Goal: Use online tool/utility: Utilize a website feature to perform a specific function

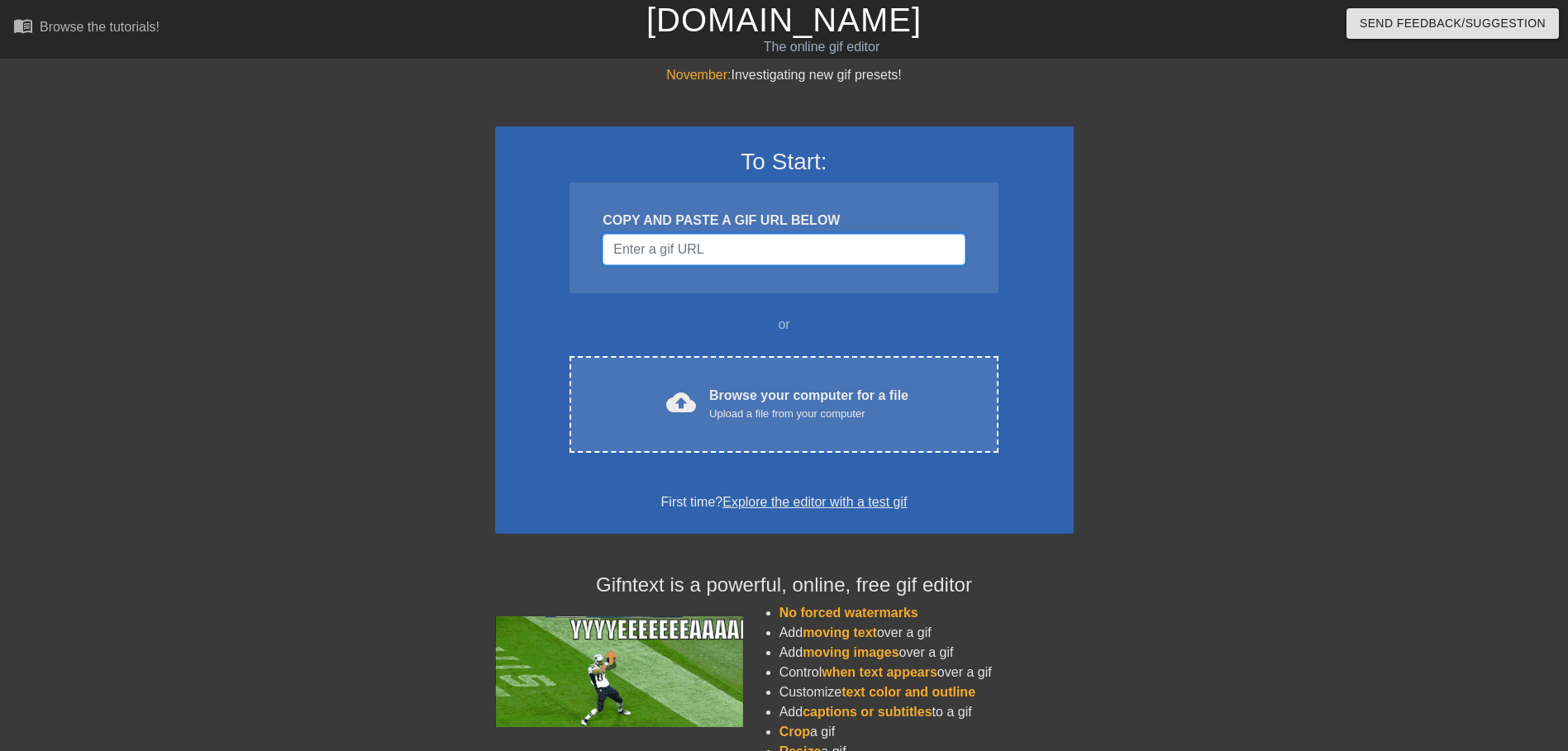
click at [757, 242] on input "Username" at bounding box center [784, 249] width 362 height 31
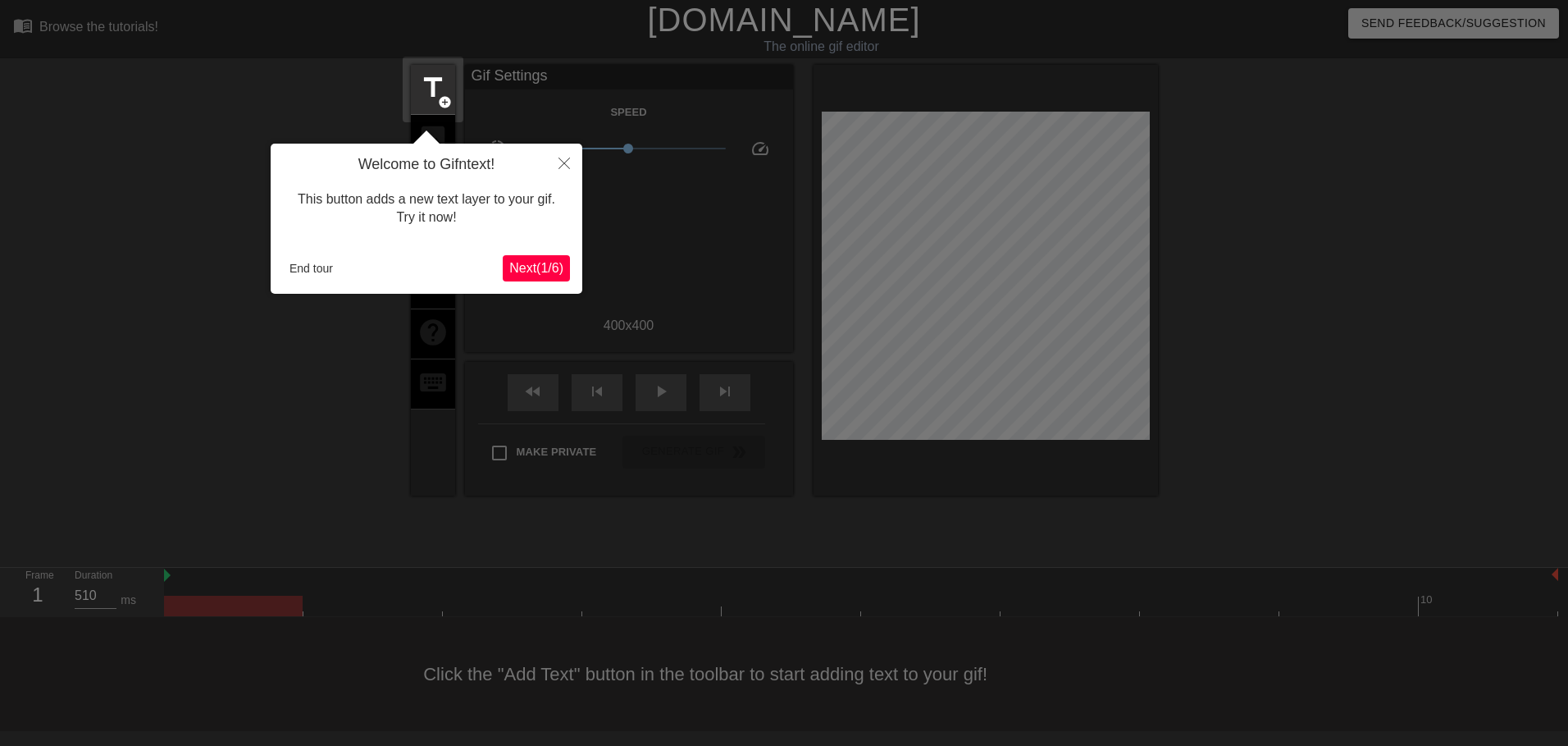
click at [545, 272] on span "Next ( 1 / 6 )" at bounding box center [537, 267] width 54 height 14
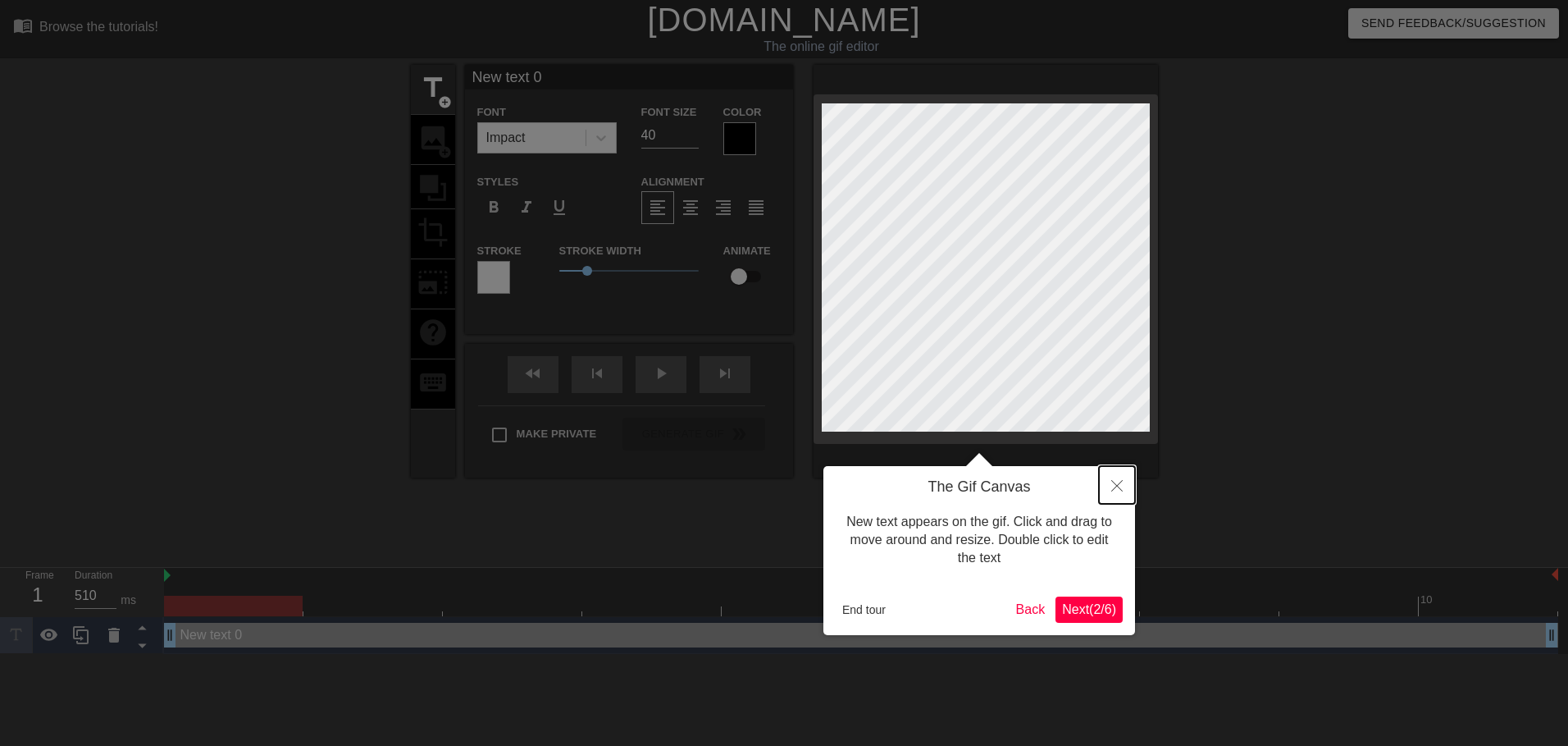
click at [1122, 479] on button "Close" at bounding box center [1117, 485] width 37 height 37
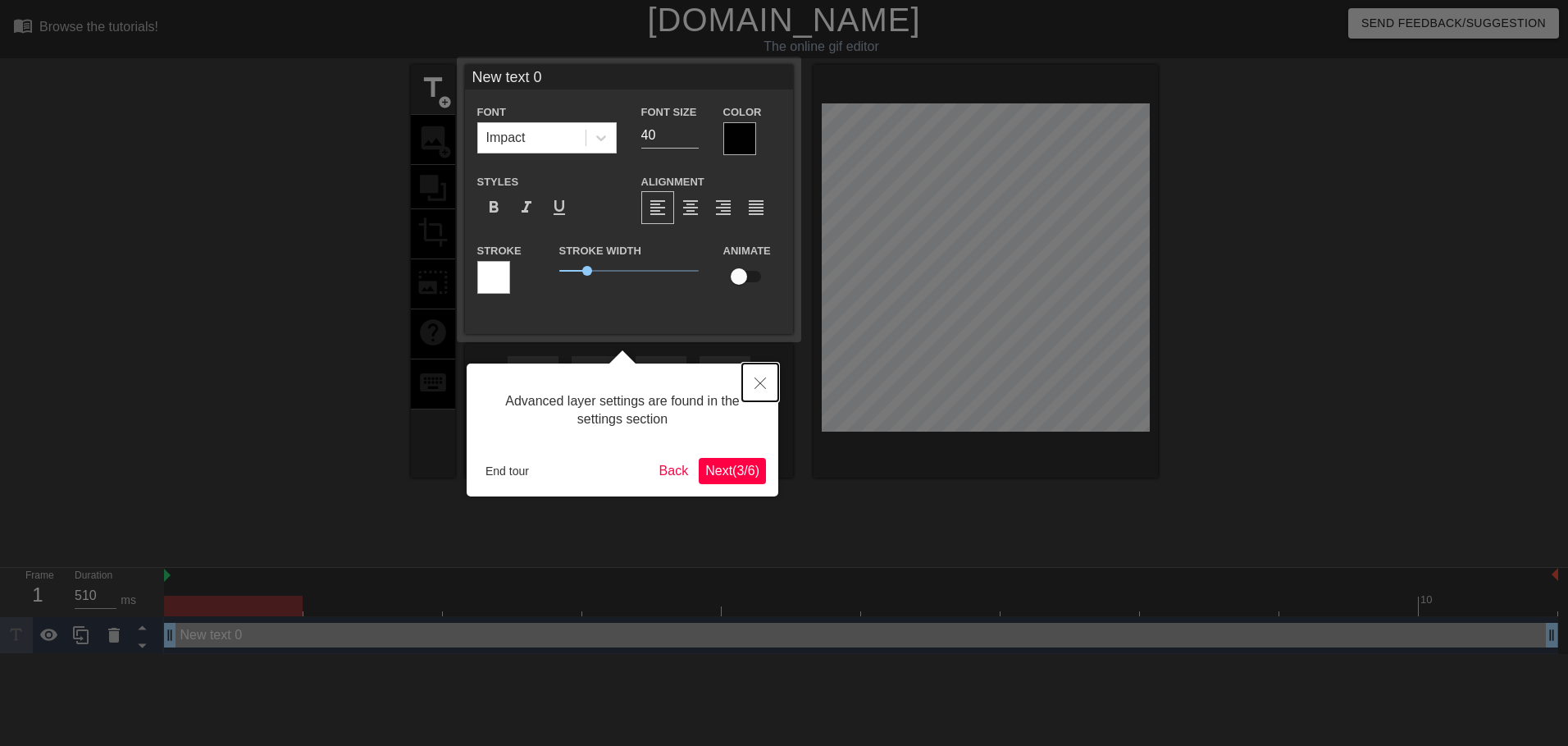
click at [762, 391] on button "Close" at bounding box center [761, 382] width 37 height 37
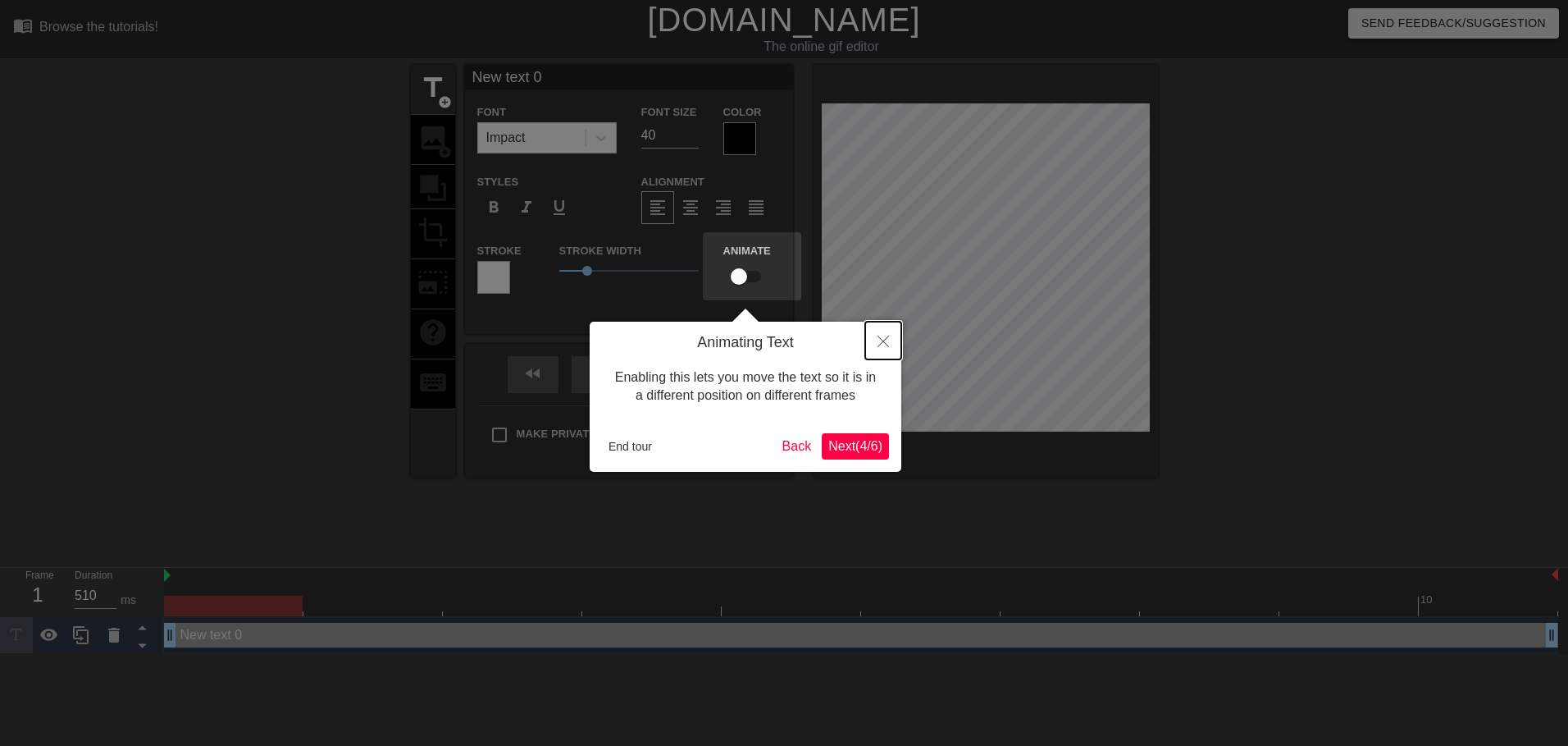
click at [880, 342] on icon "Close" at bounding box center [883, 341] width 11 height 11
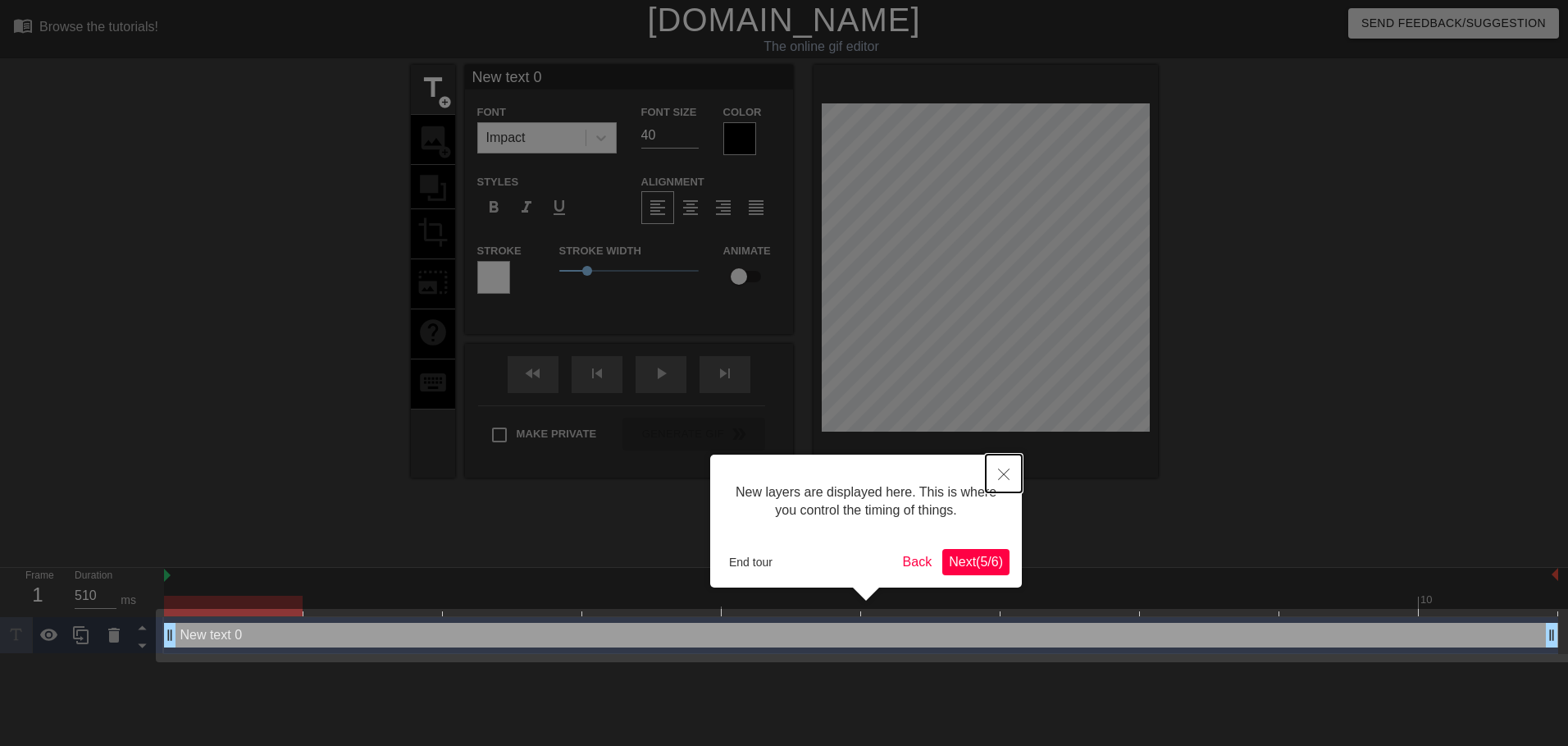
click at [1020, 475] on button "Close" at bounding box center [1004, 473] width 37 height 37
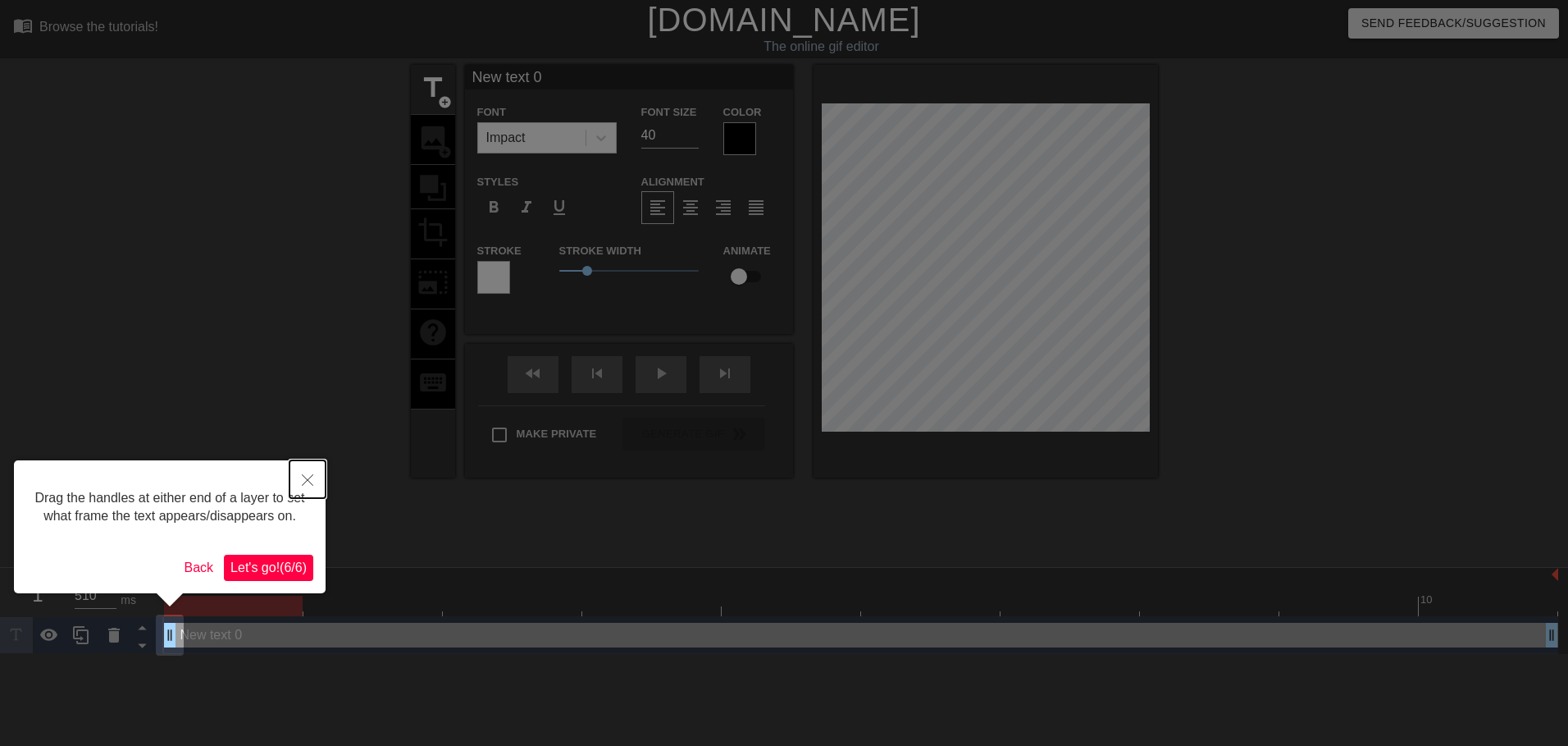
click at [311, 470] on button "Close" at bounding box center [307, 479] width 37 height 37
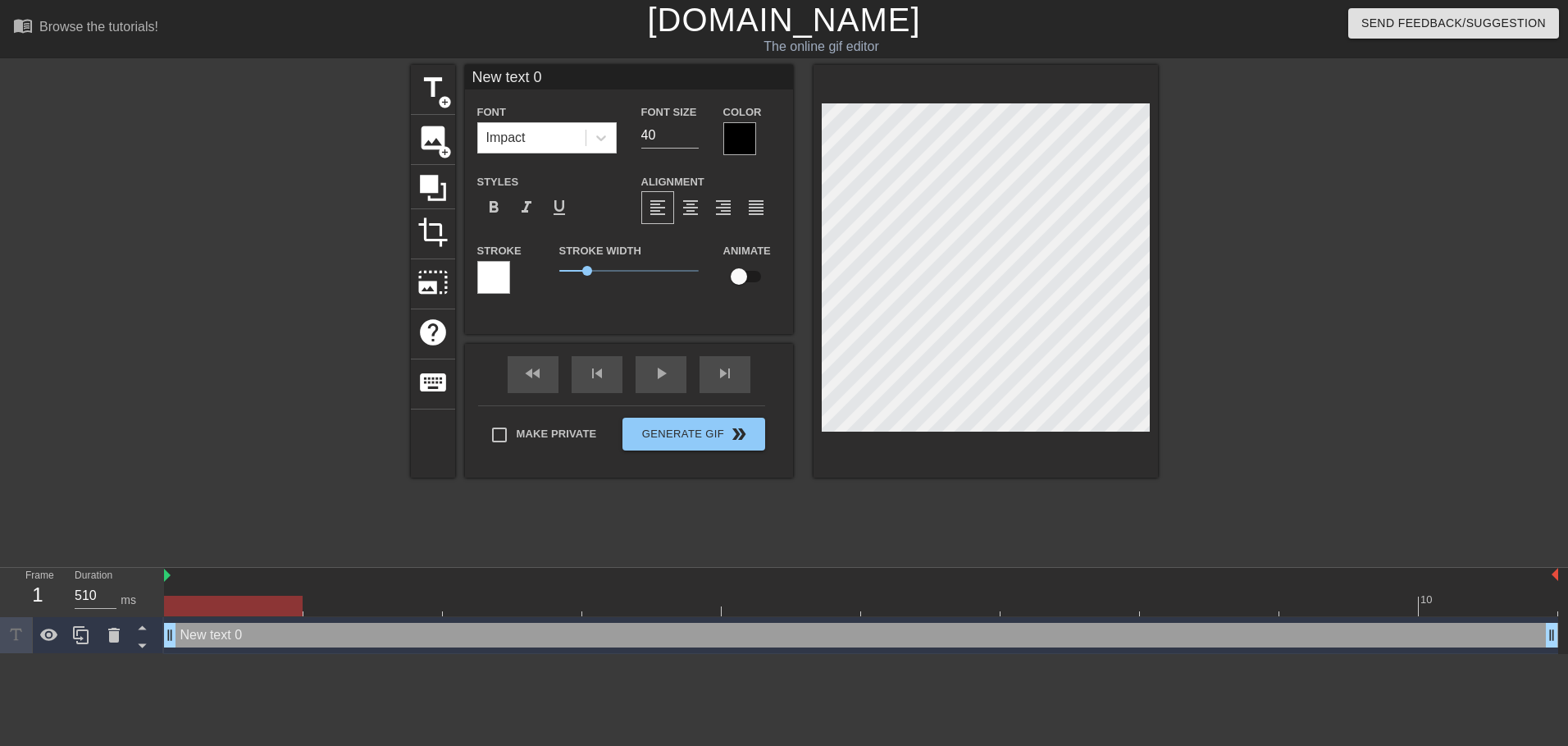
scroll to position [3, 4]
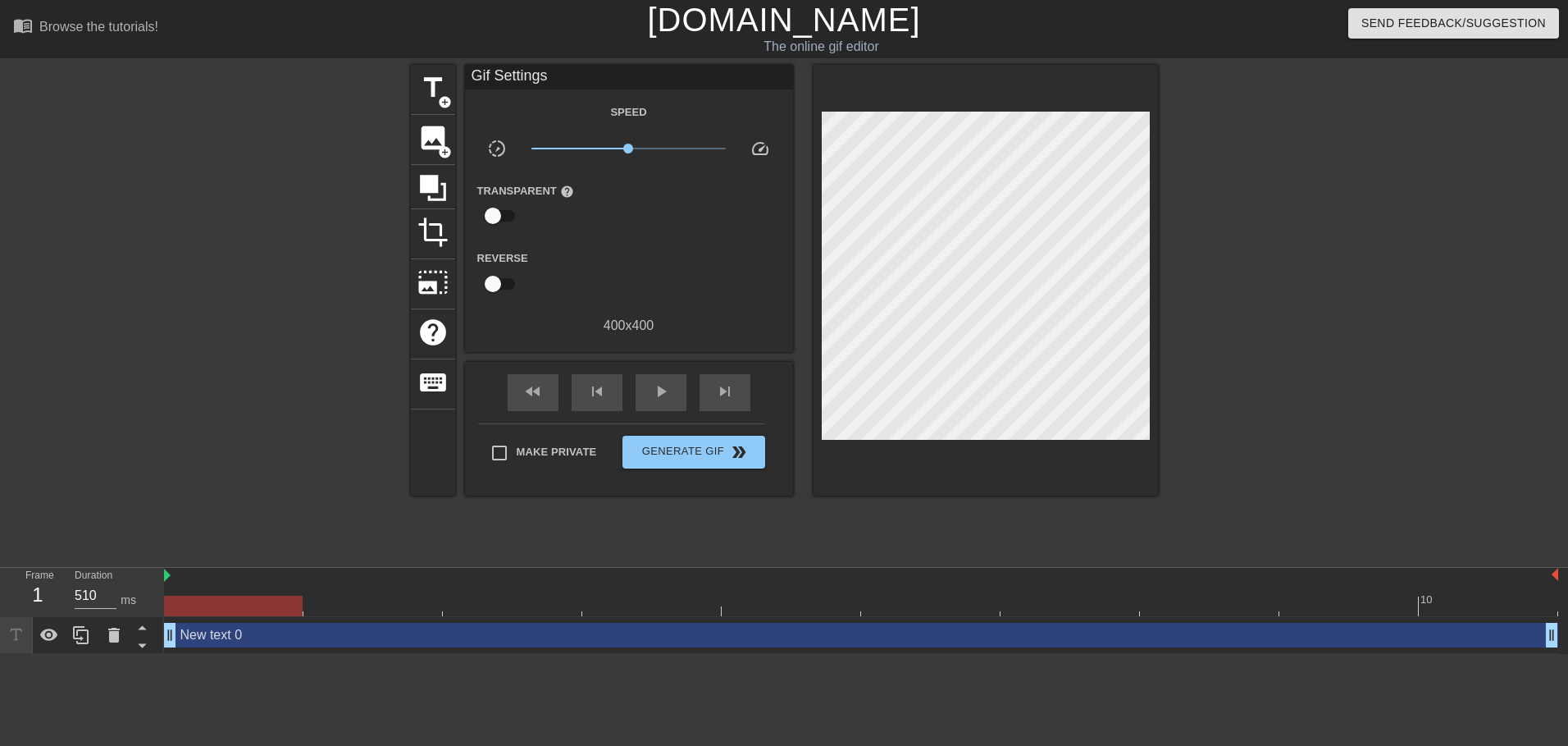
click at [1382, 267] on div at bounding box center [1301, 310] width 246 height 492
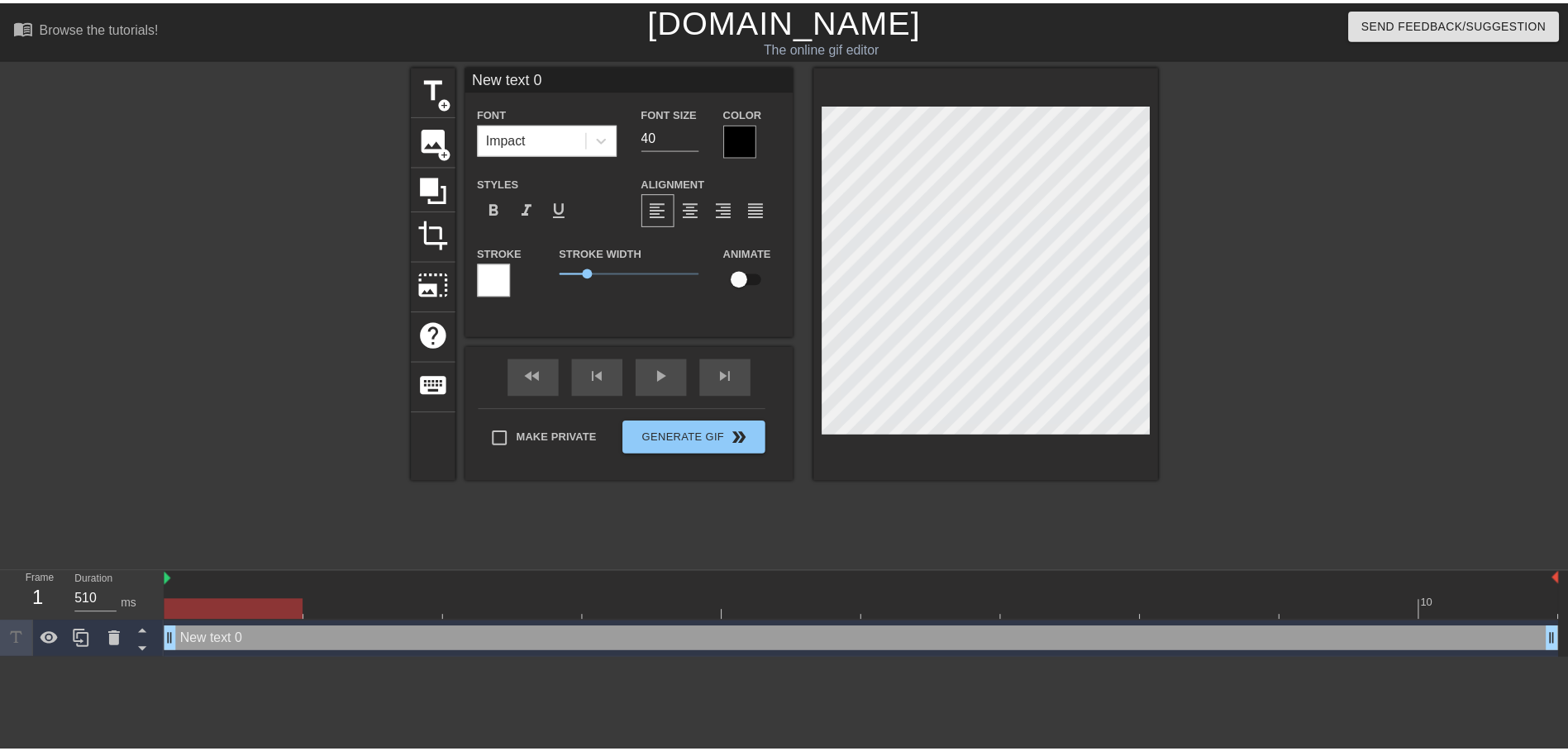
scroll to position [3, 3]
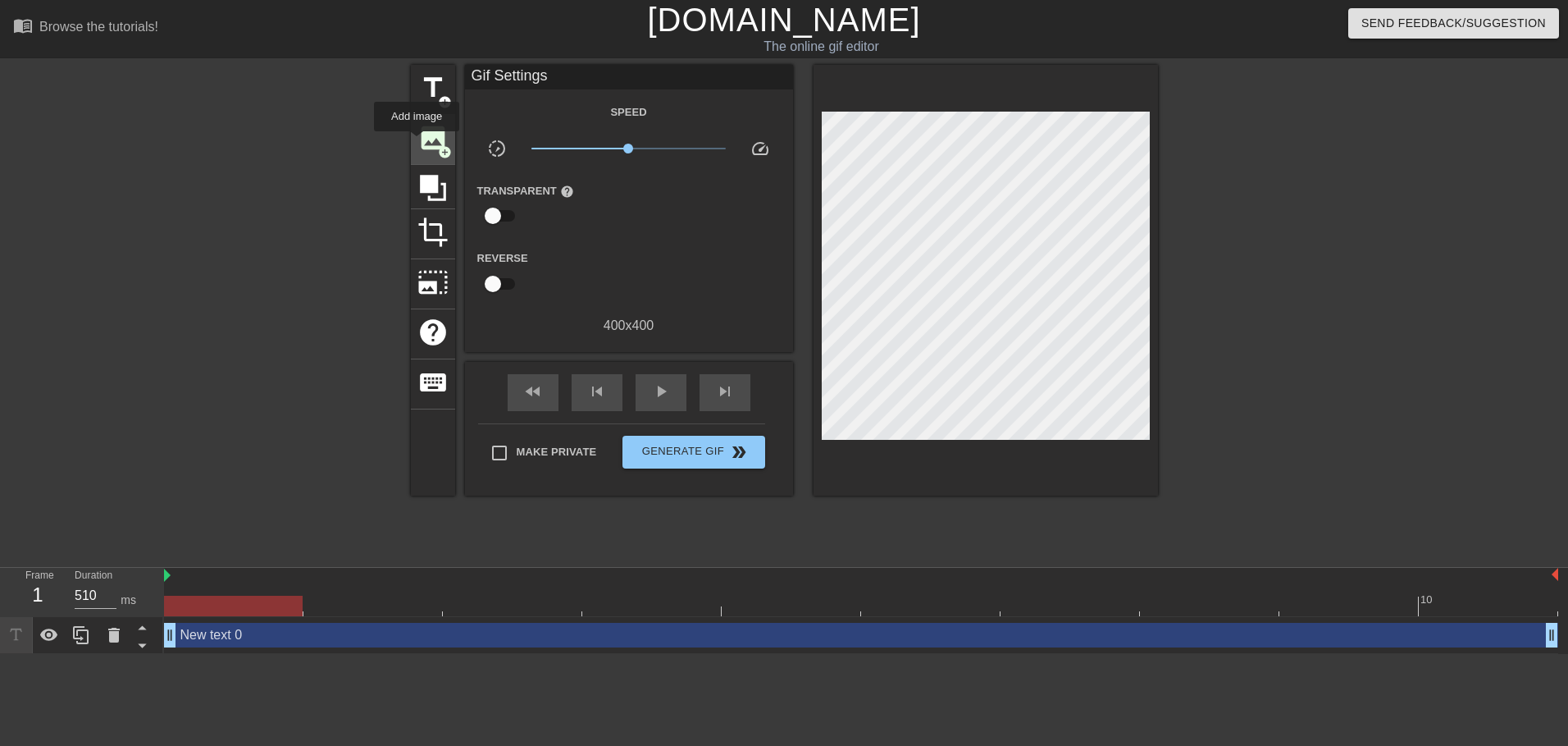
click at [418, 142] on span "image" at bounding box center [433, 137] width 31 height 31
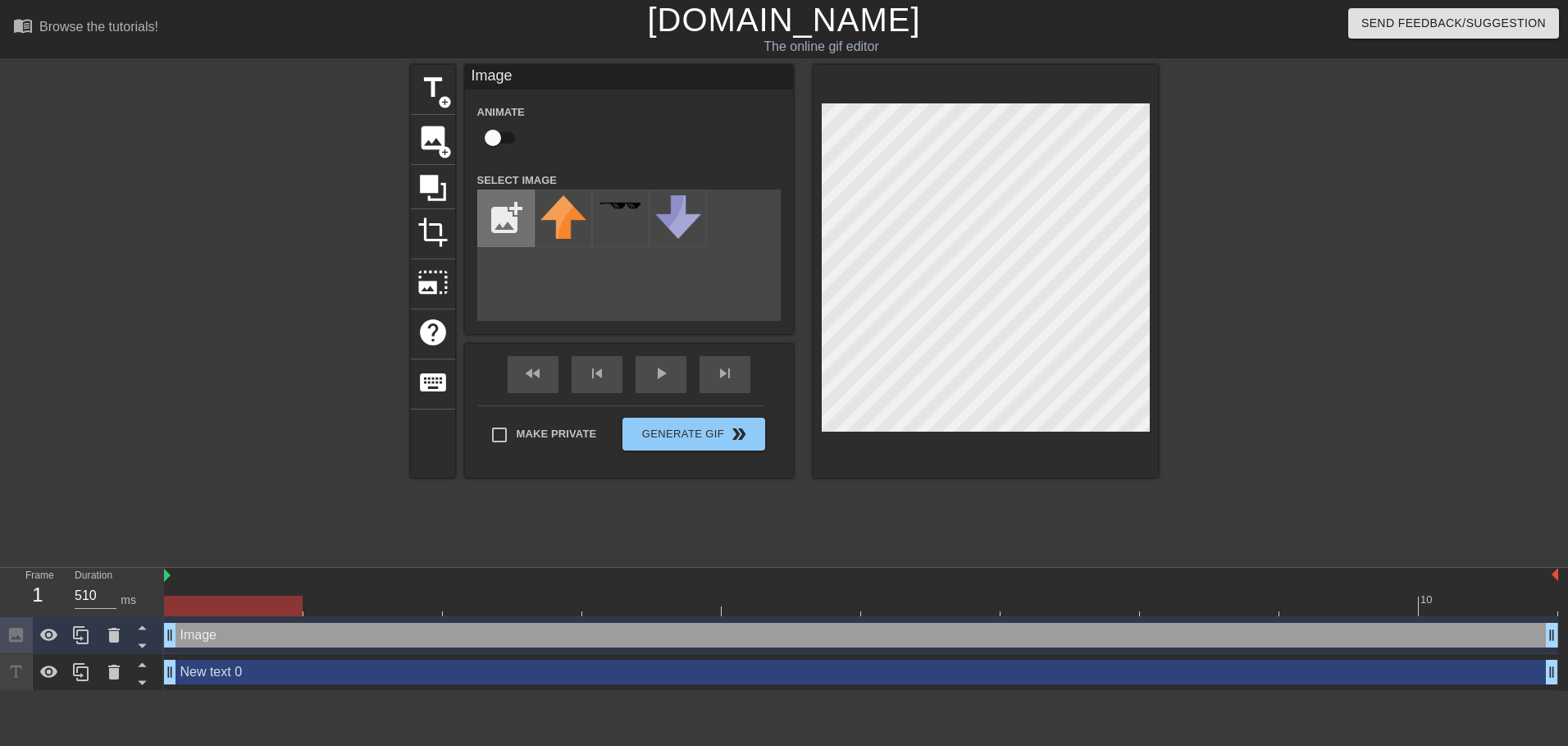
click at [524, 231] on input "file" at bounding box center [507, 218] width 56 height 56
type input "C:\fakepath\j2d.png"
click at [552, 226] on img at bounding box center [563, 222] width 46 height 54
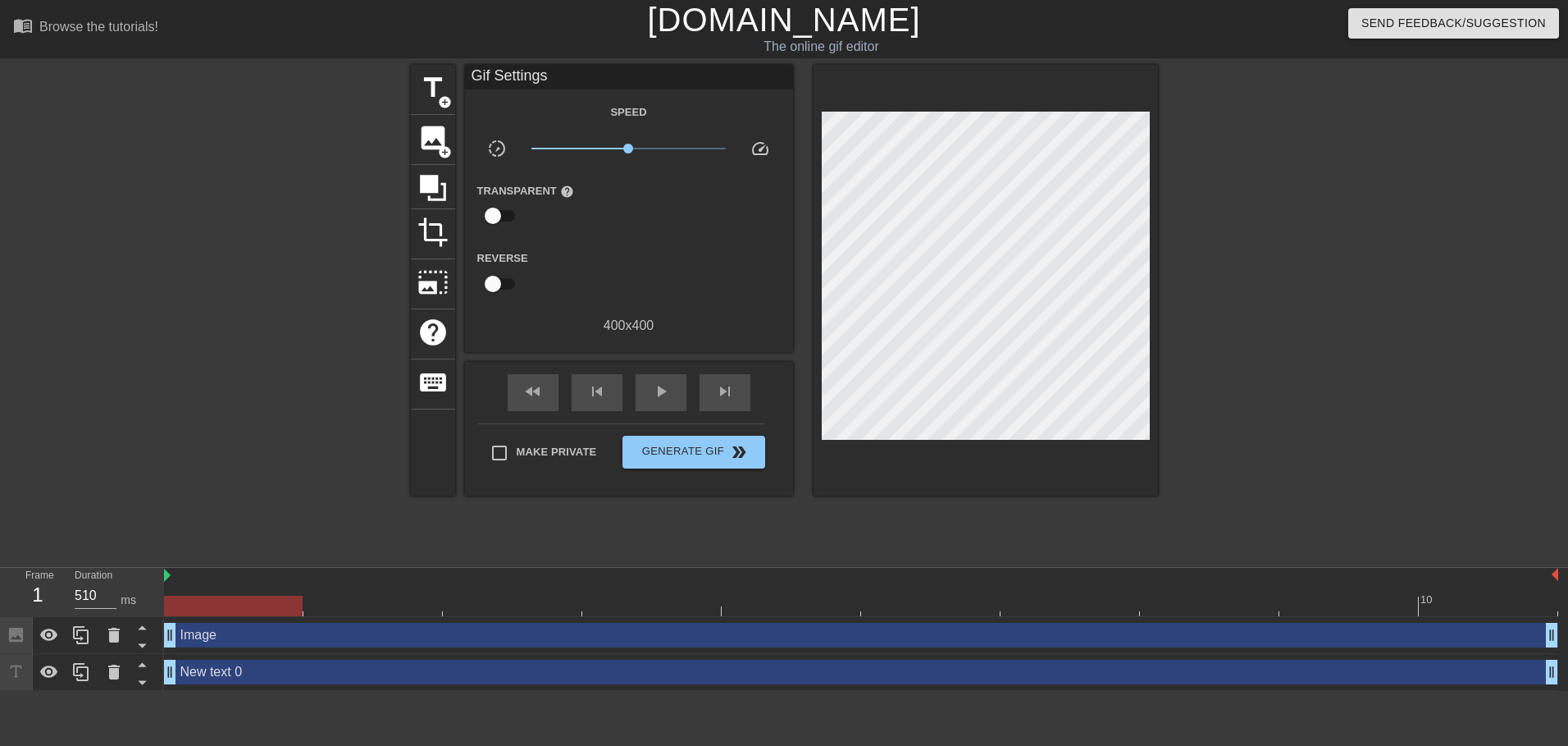
click at [1446, 306] on div "title add_circle image add_circle crop photo_size_select_large help keyboard Gi…" at bounding box center [784, 310] width 1568 height 492
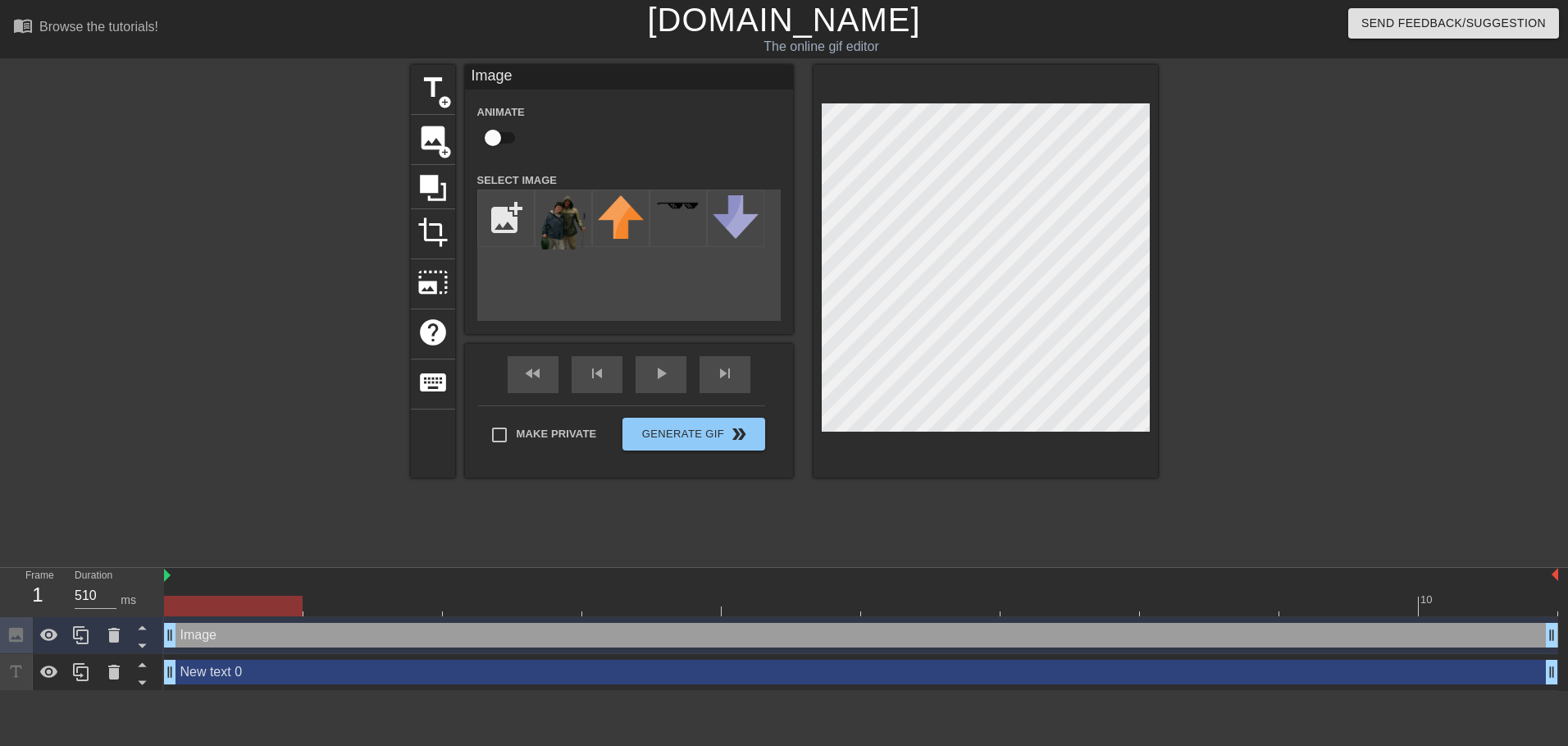
click at [1317, 259] on div at bounding box center [1301, 310] width 246 height 492
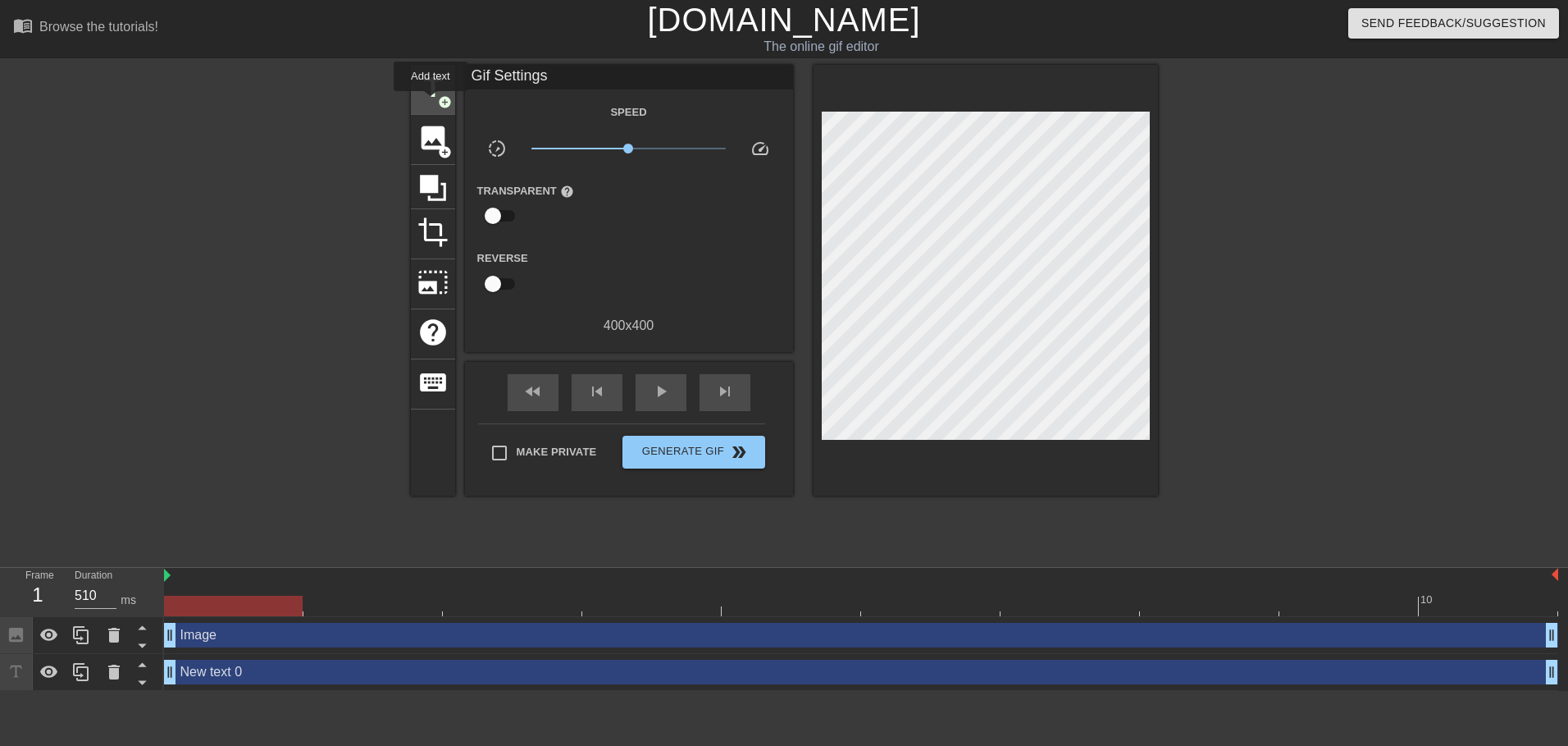
click at [431, 102] on span "title" at bounding box center [433, 87] width 31 height 31
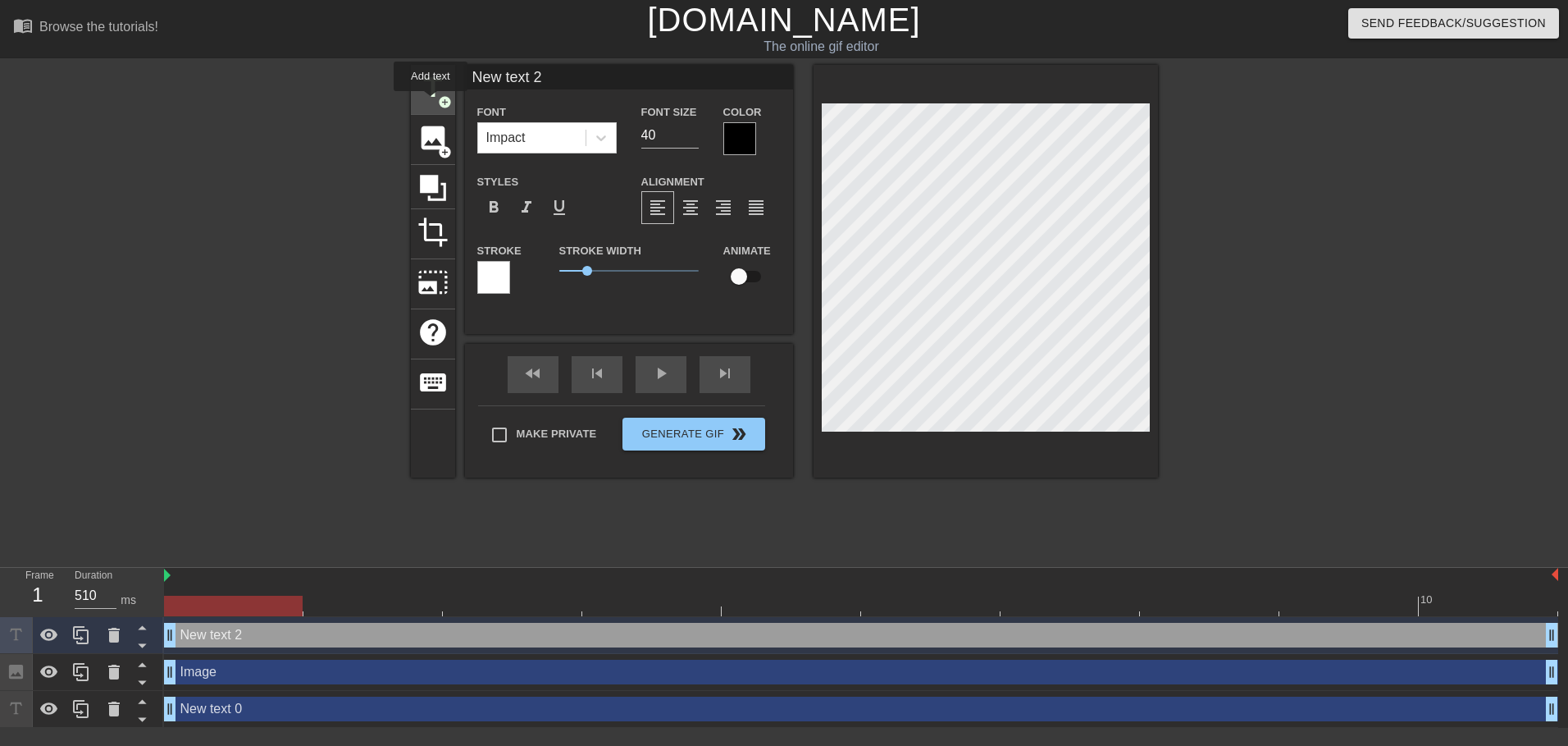
click at [431, 102] on span "title" at bounding box center [433, 87] width 31 height 31
type input "New text 3"
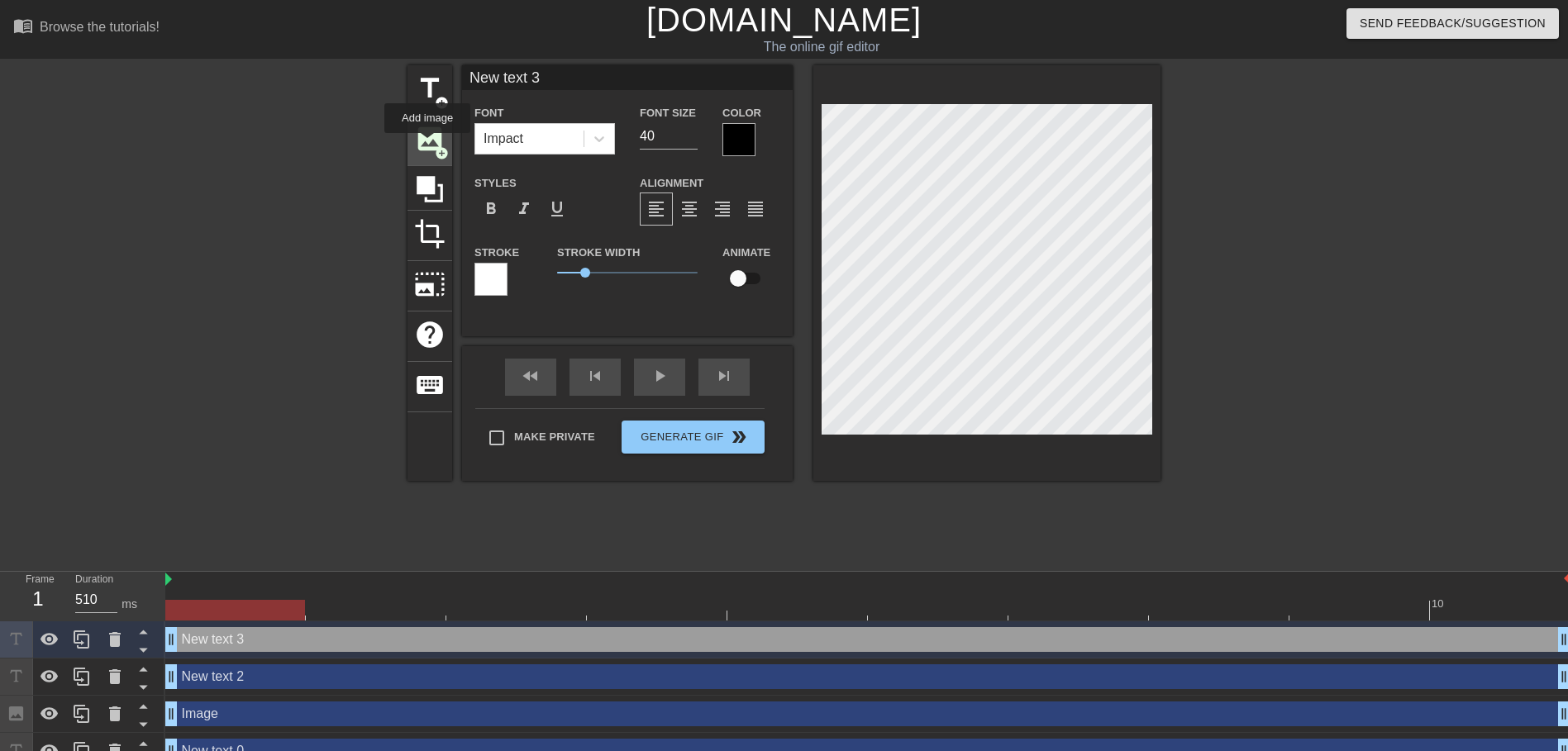
click at [428, 144] on span "image" at bounding box center [430, 138] width 31 height 31
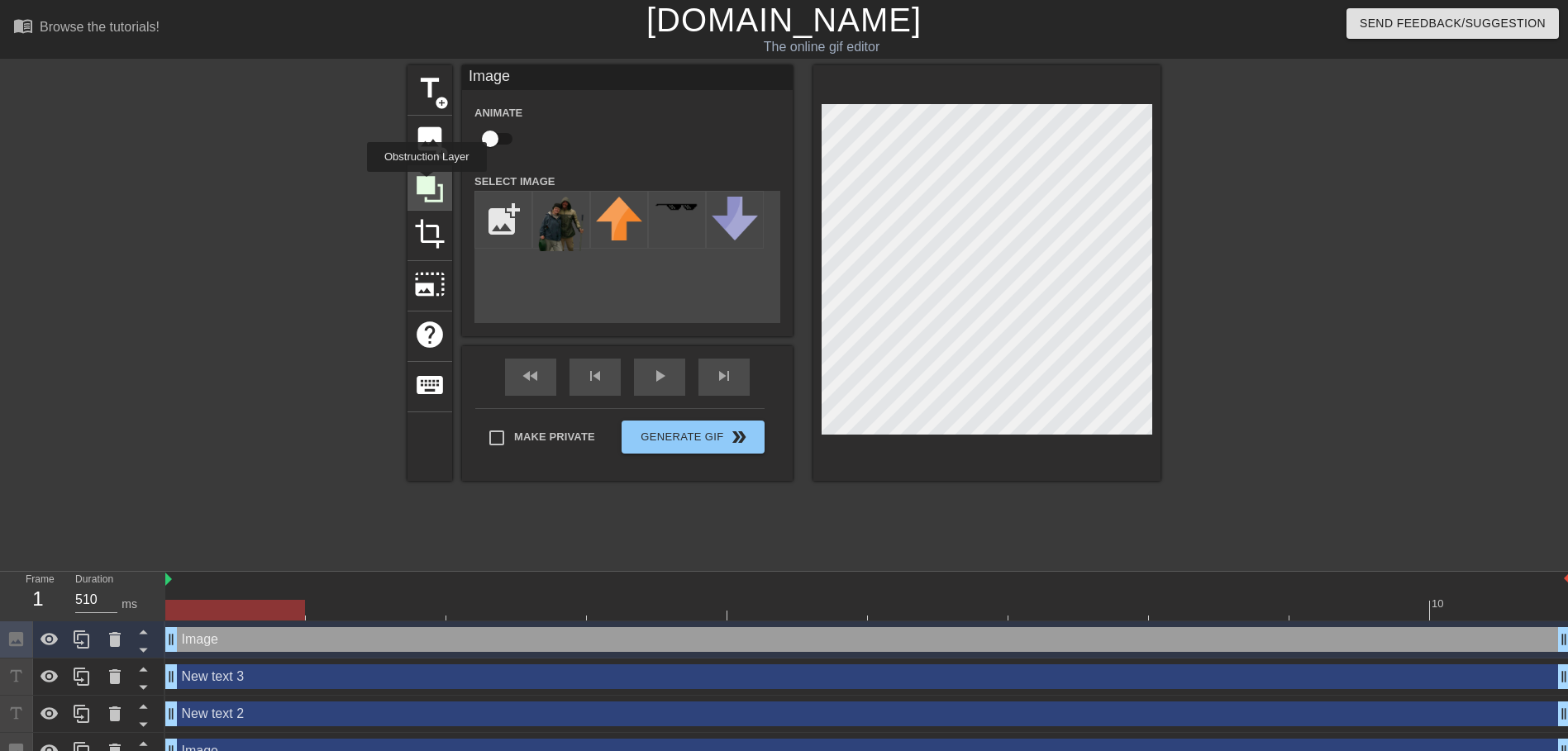
click at [427, 183] on icon at bounding box center [430, 190] width 26 height 26
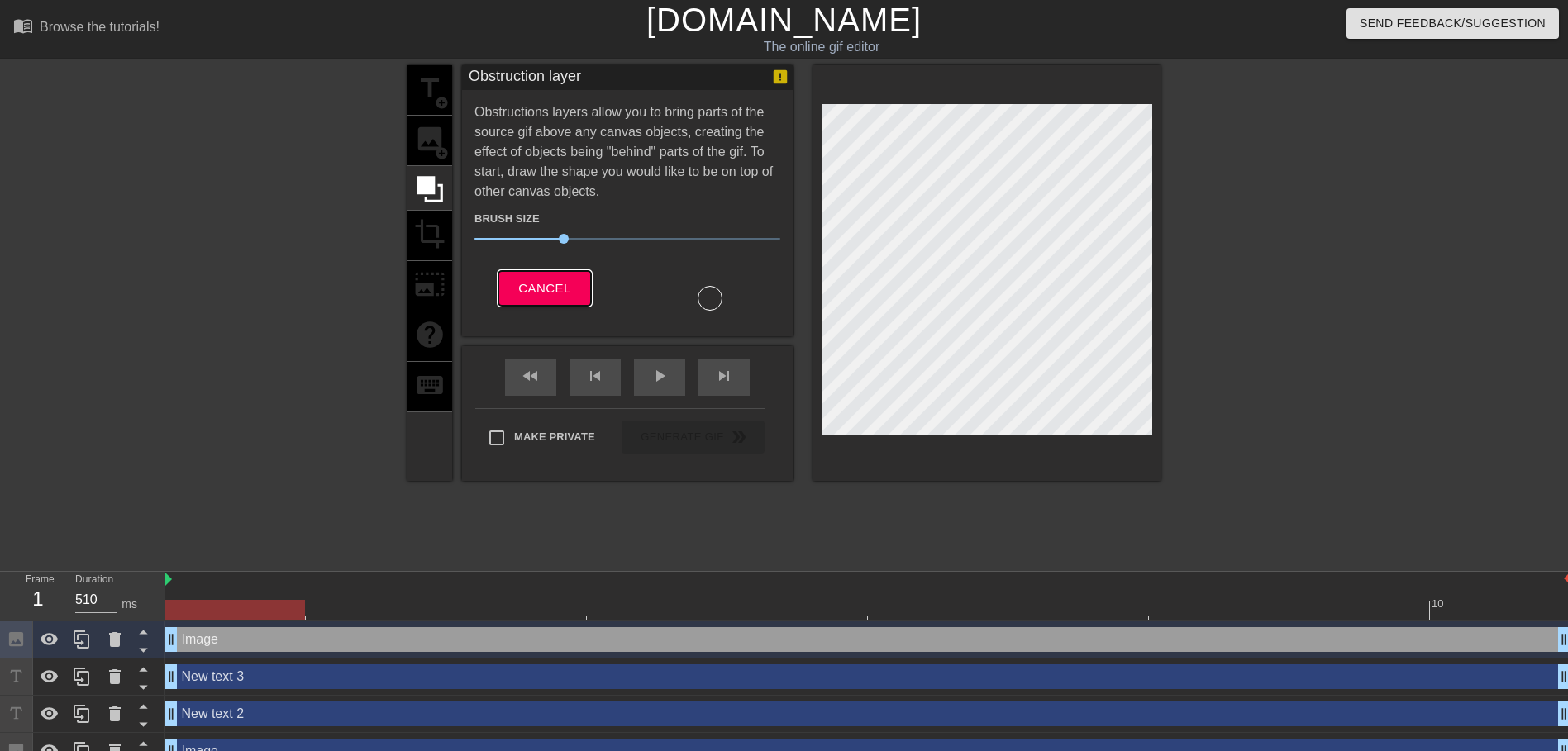
click at [531, 292] on span "Cancel" at bounding box center [544, 288] width 52 height 22
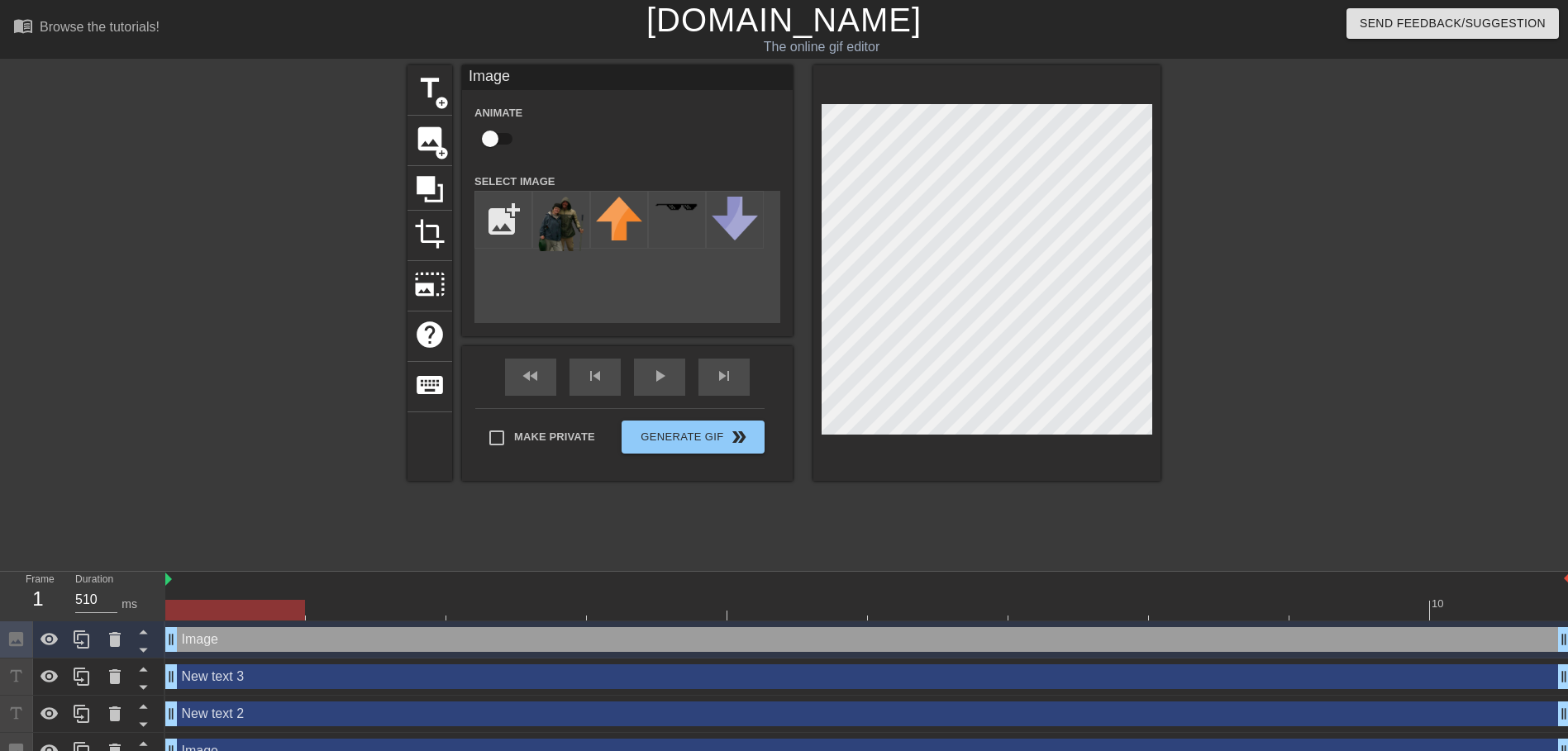
scroll to position [59, 0]
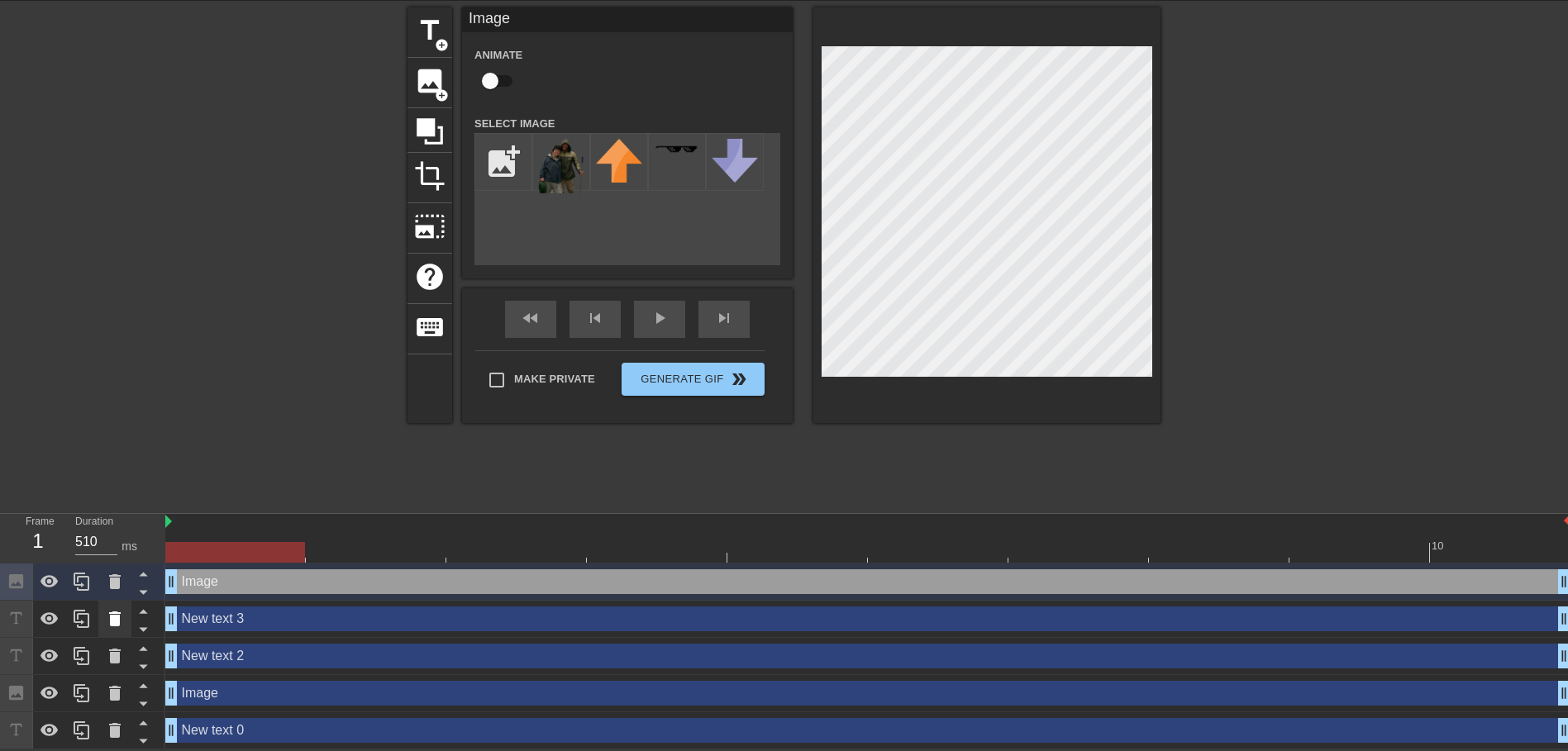
click at [110, 622] on icon at bounding box center [114, 618] width 20 height 20
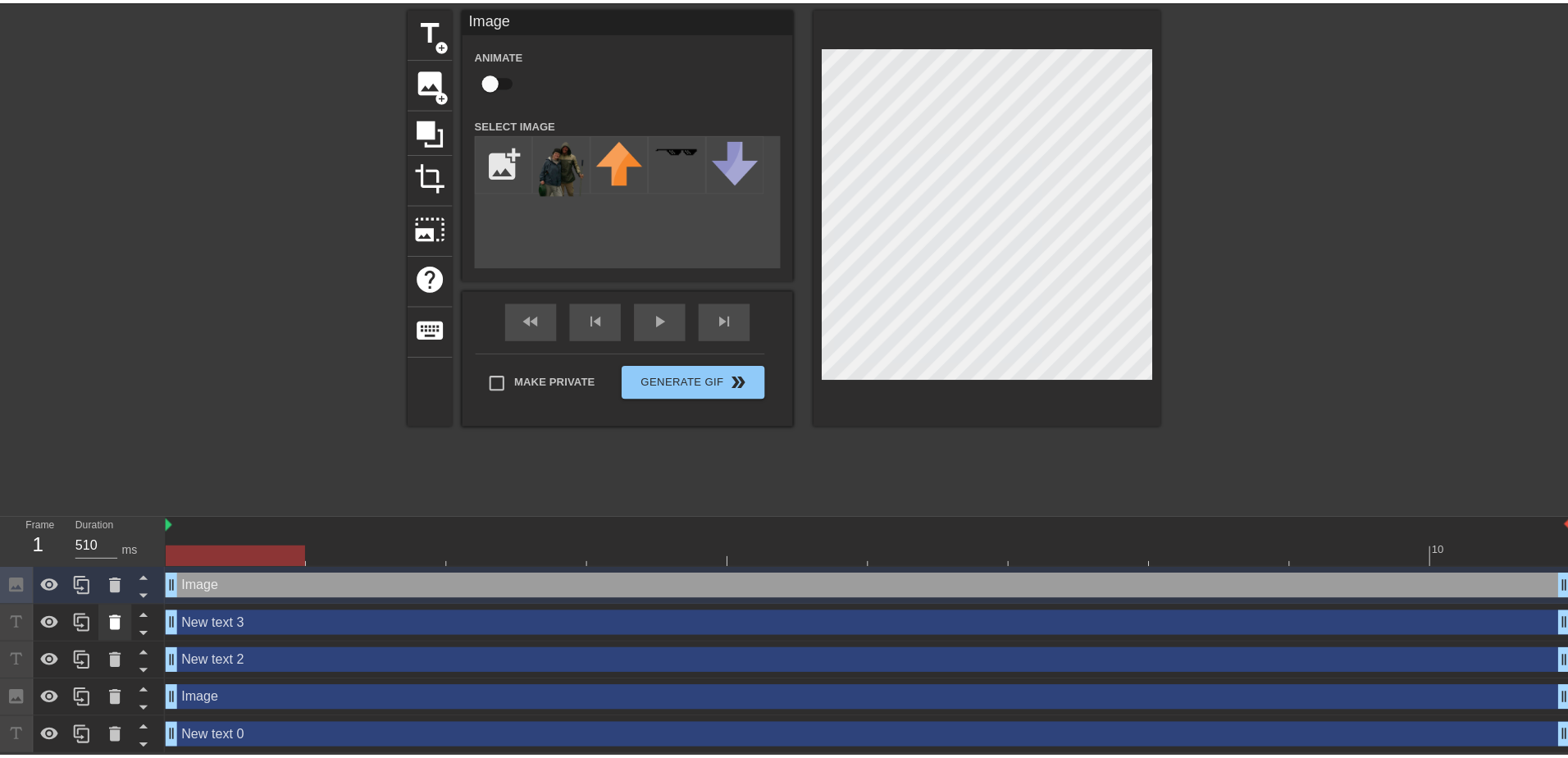
scroll to position [47, 0]
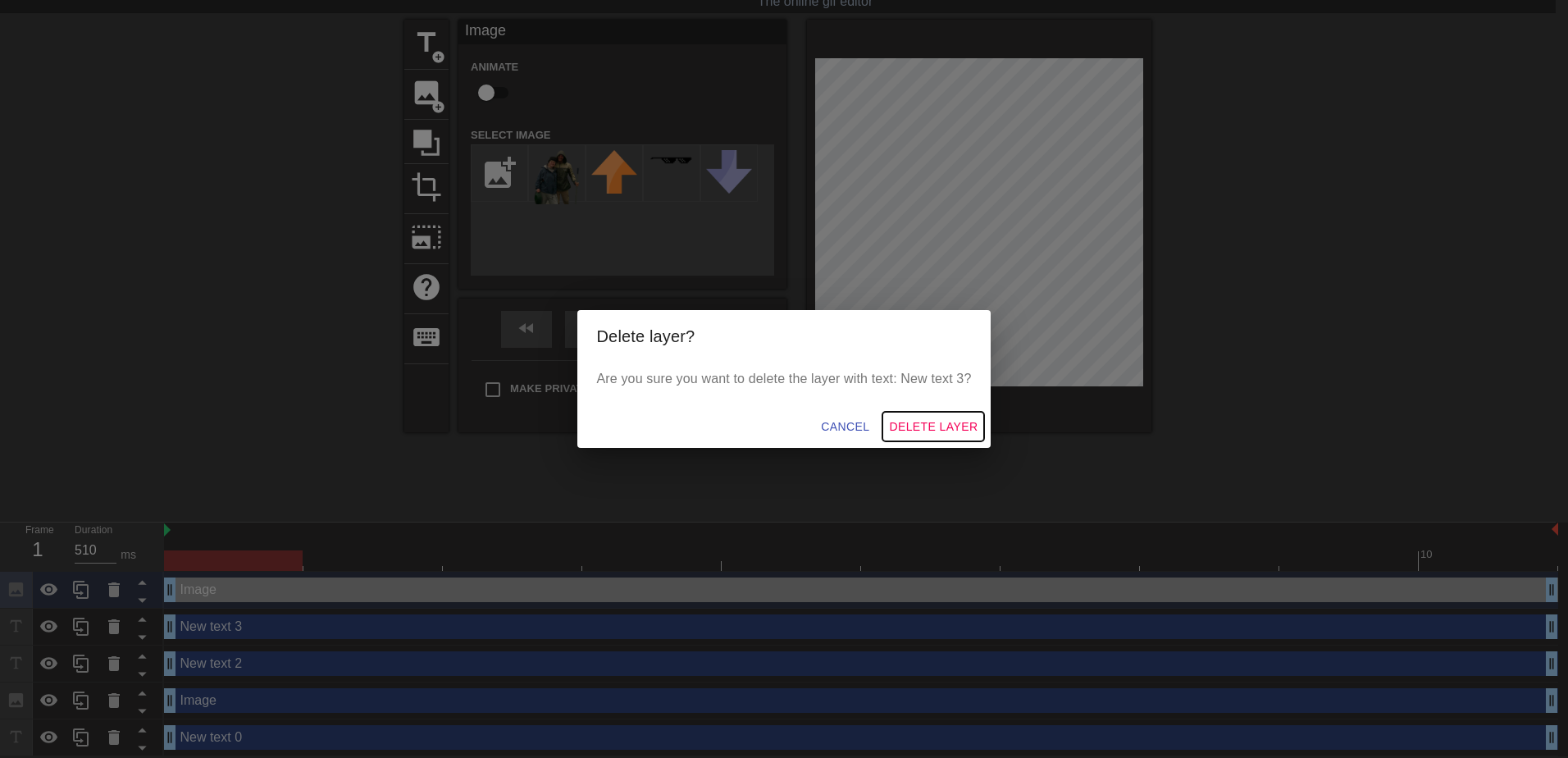
click at [934, 421] on span "Delete Layer" at bounding box center [933, 427] width 89 height 21
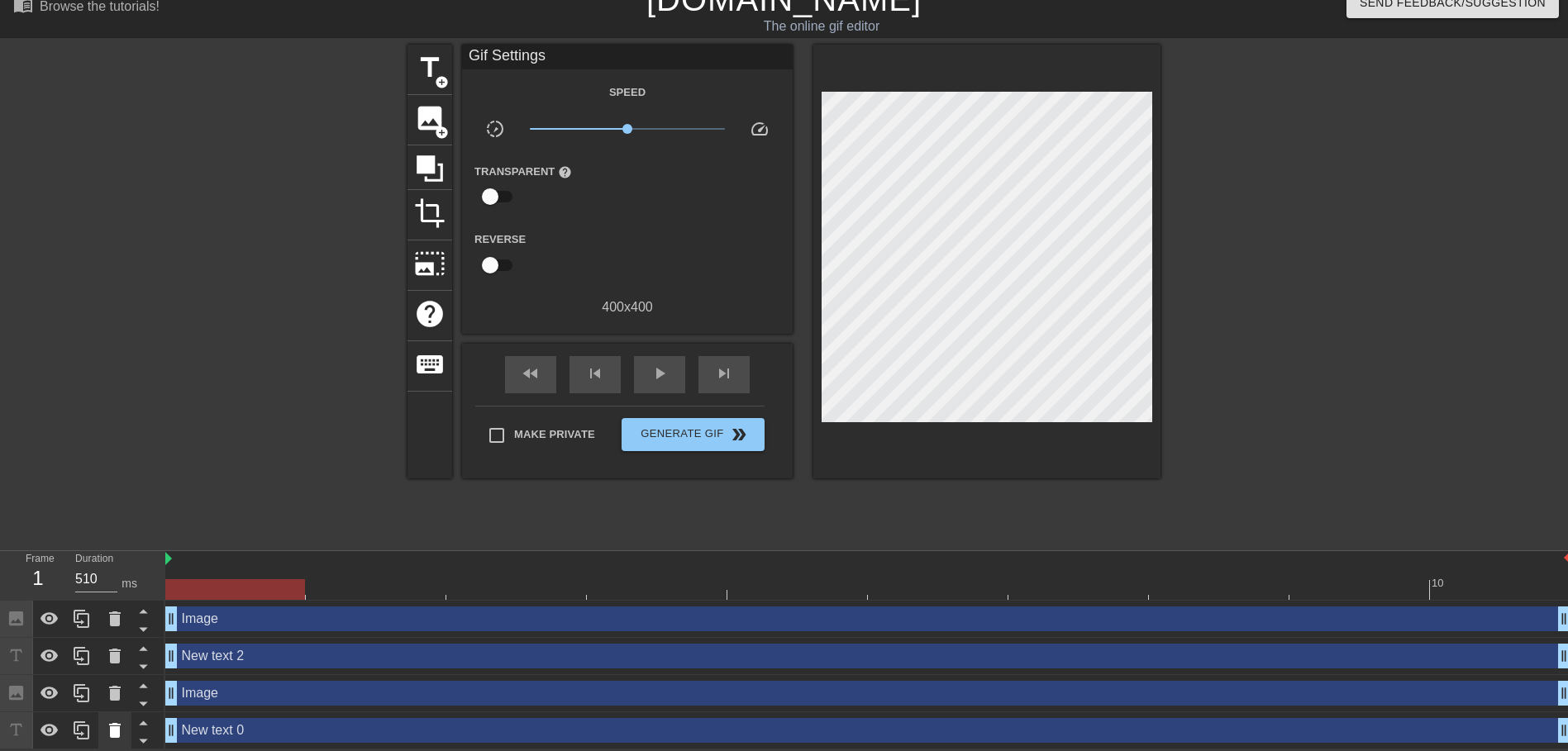
click at [122, 739] on icon at bounding box center [114, 730] width 20 height 20
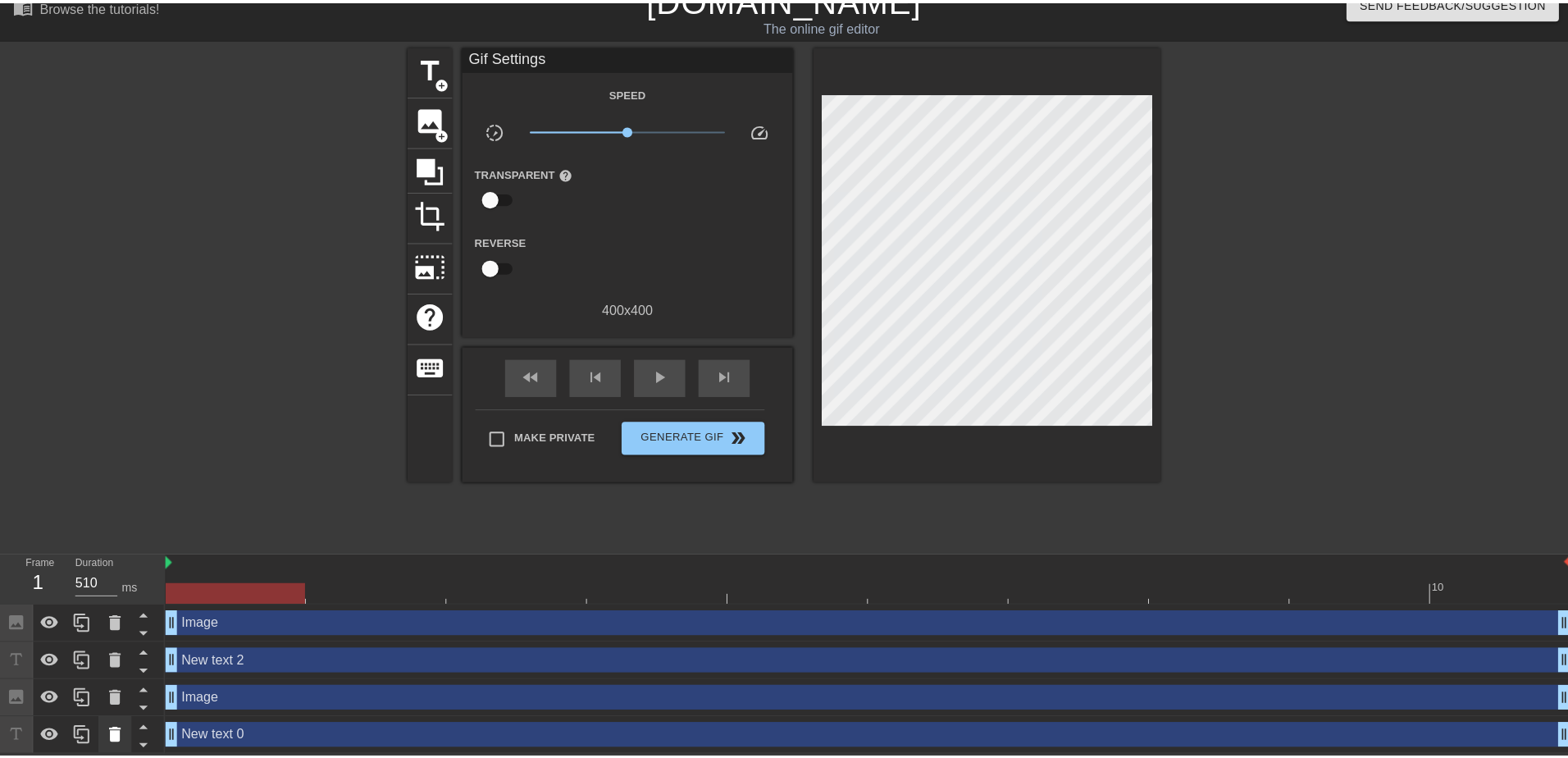
scroll to position [10, 0]
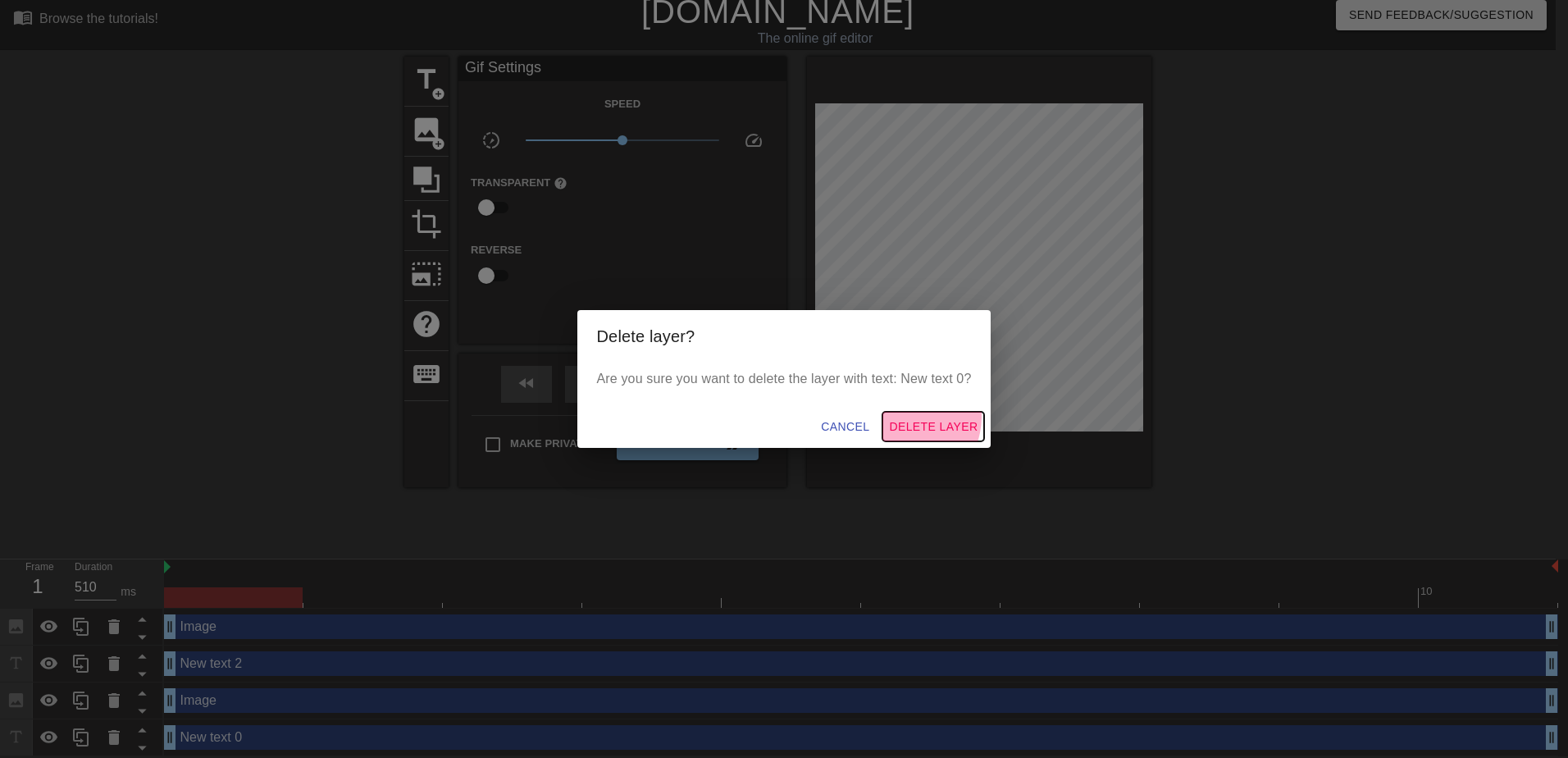
click at [906, 417] on span "Delete Layer" at bounding box center [933, 427] width 89 height 21
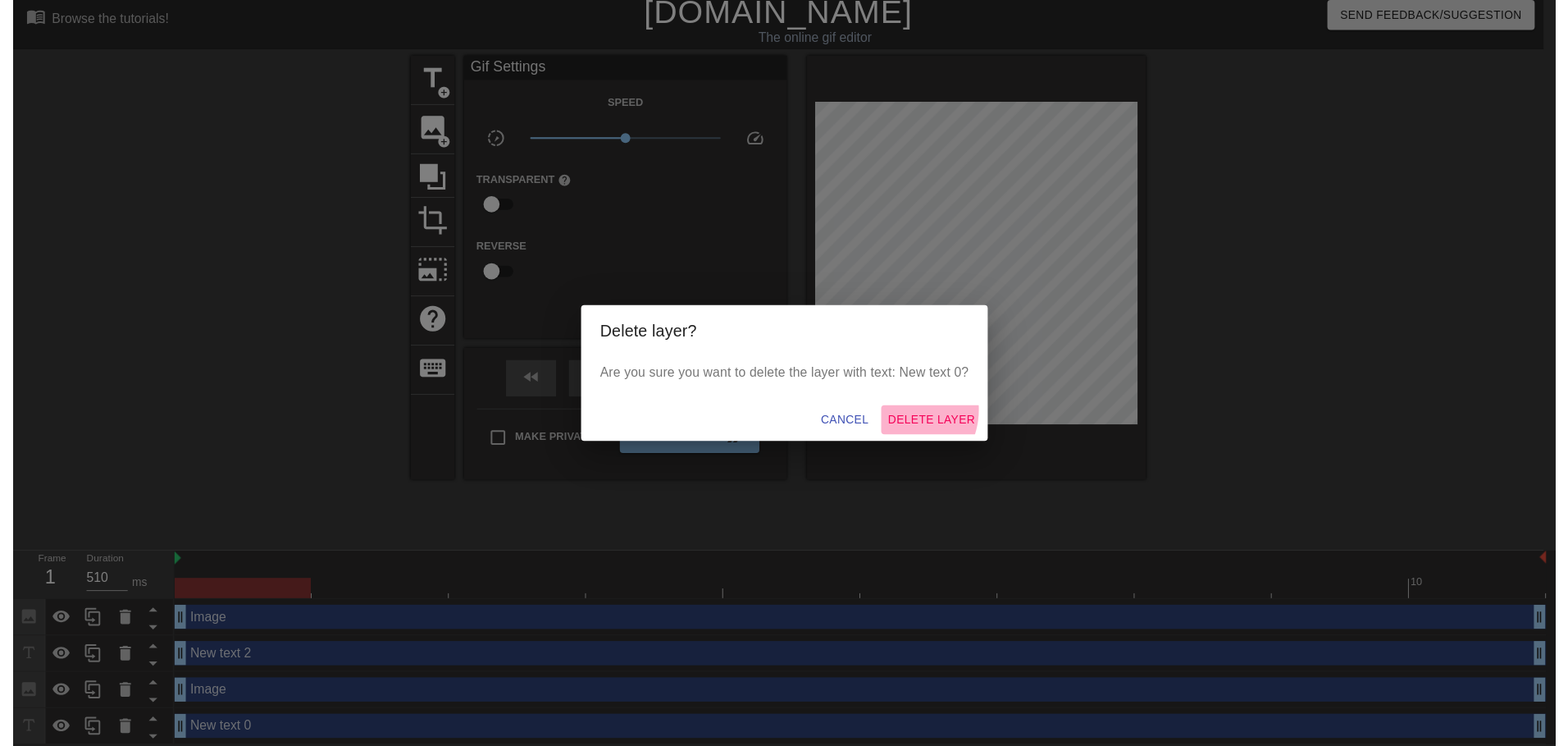
scroll to position [0, 0]
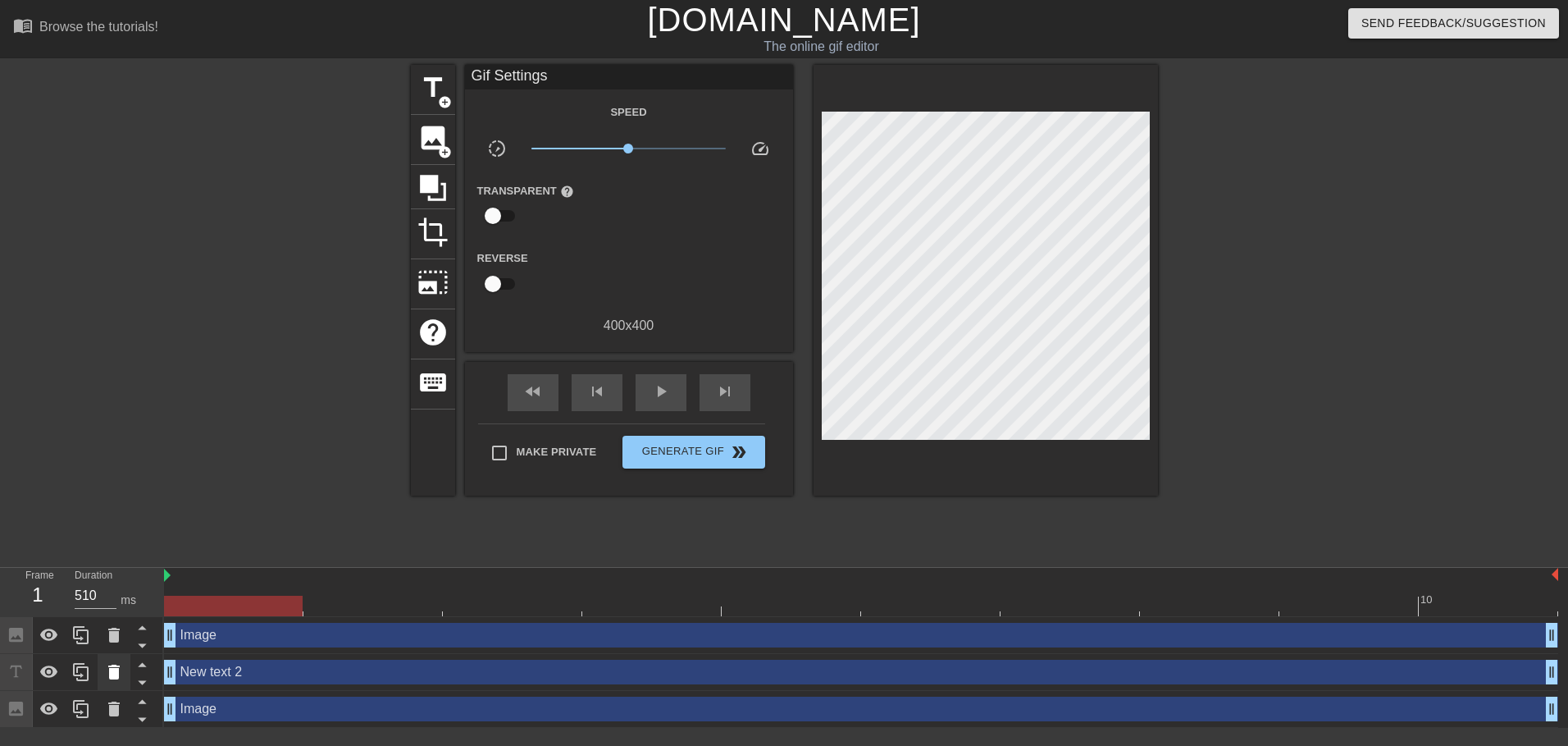
click at [112, 675] on icon at bounding box center [114, 672] width 11 height 15
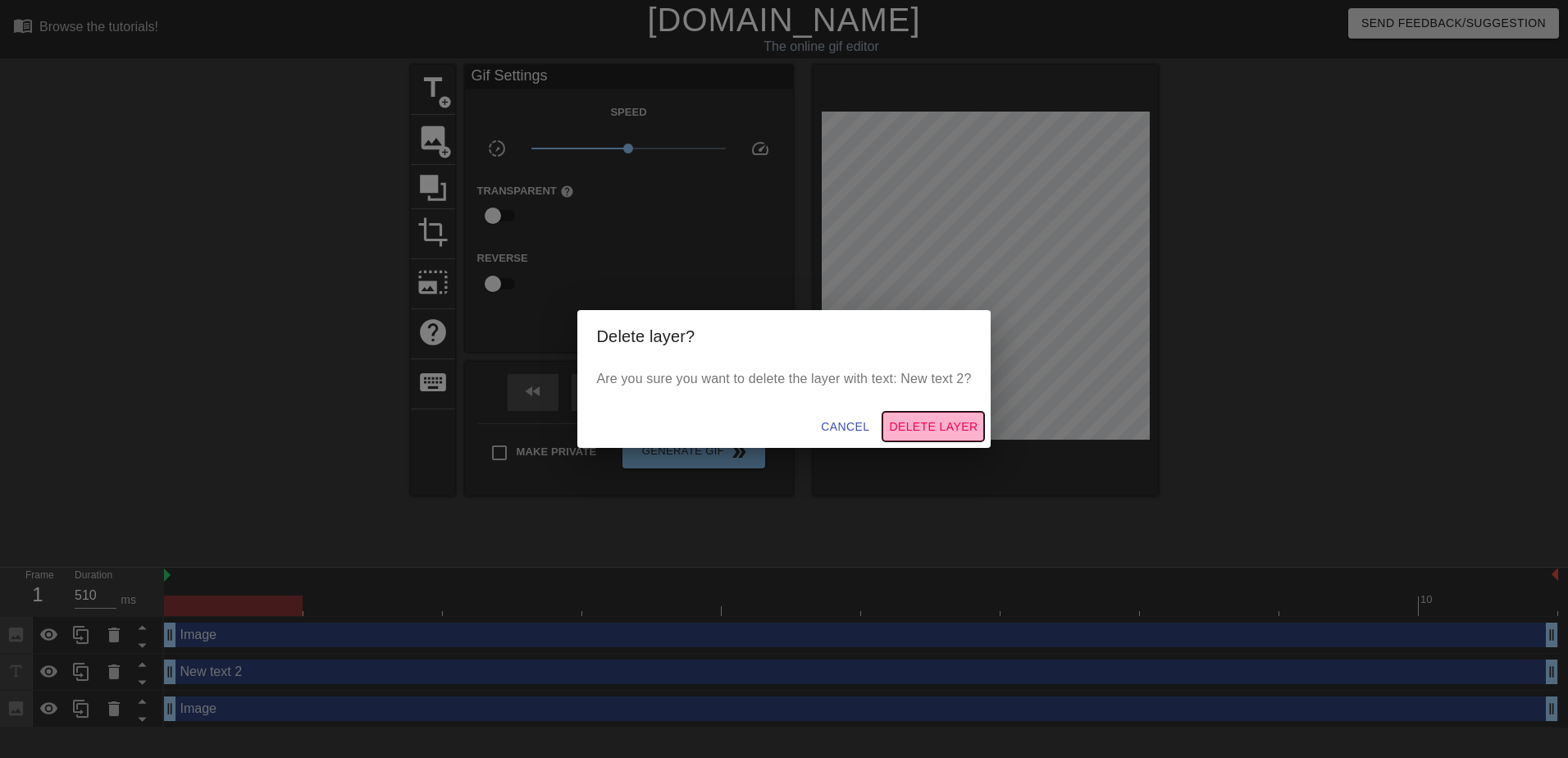
click at [945, 426] on span "Delete Layer" at bounding box center [933, 427] width 89 height 21
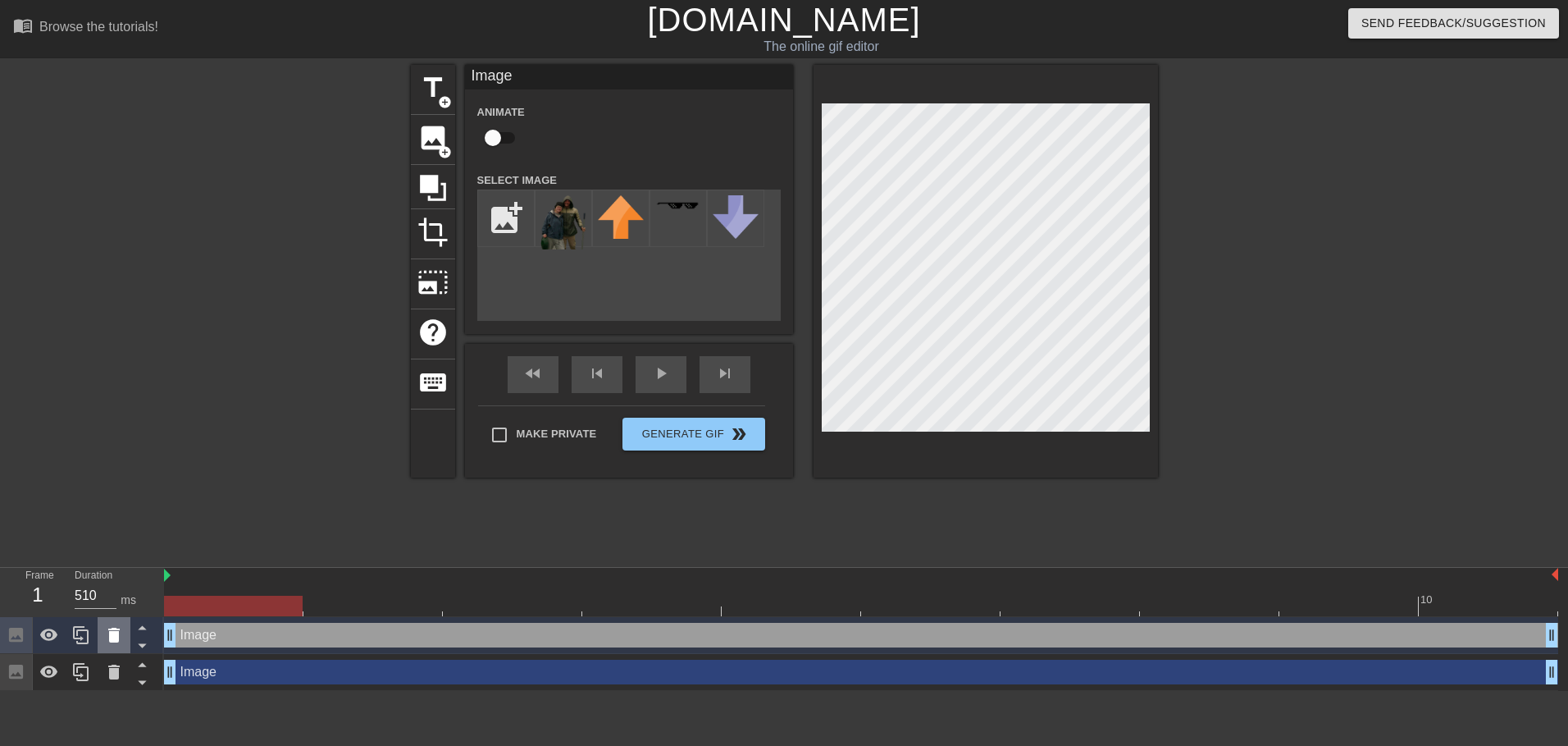
click at [121, 642] on icon at bounding box center [113, 634] width 20 height 20
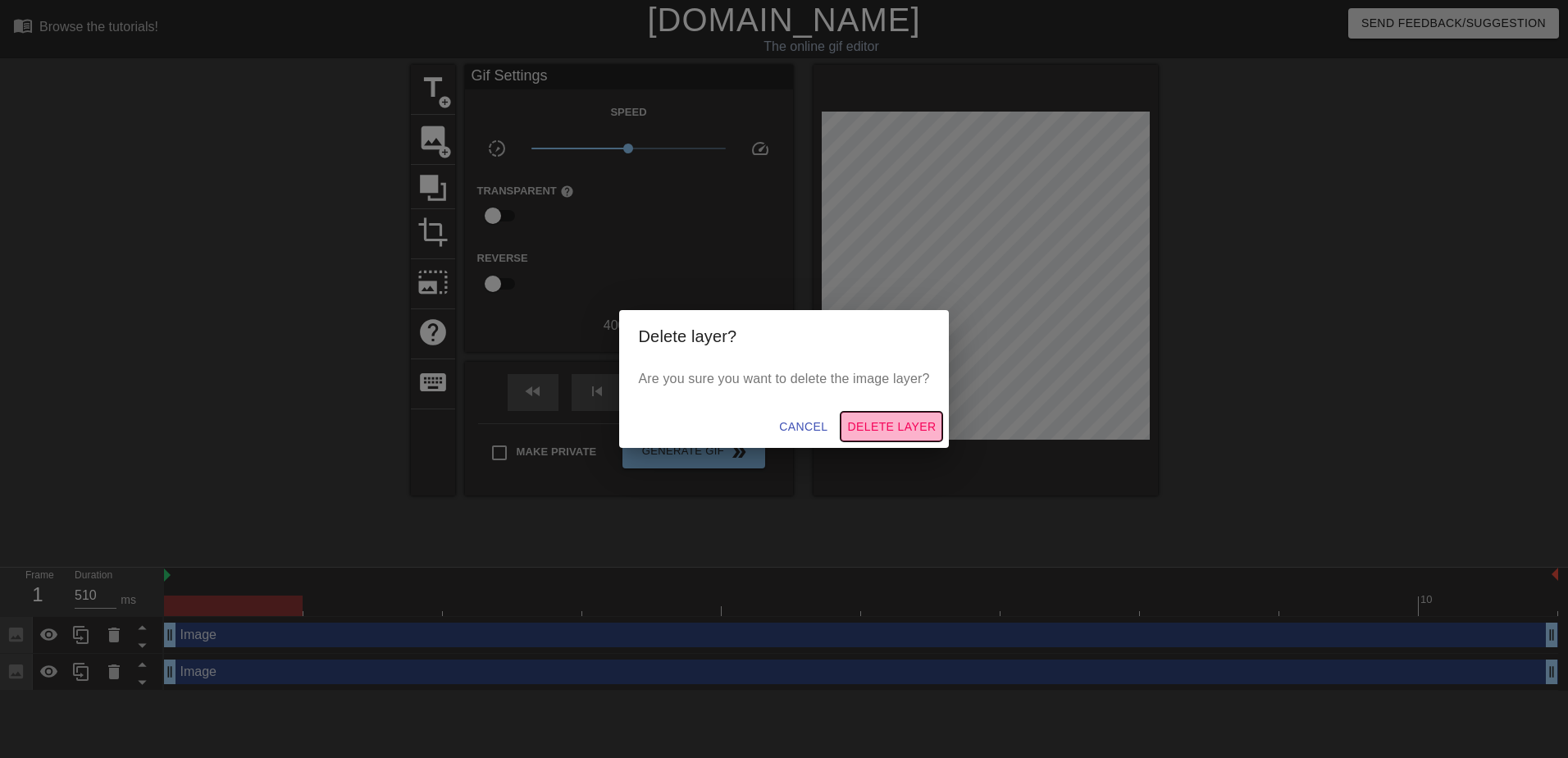
click at [930, 425] on span "Delete Layer" at bounding box center [892, 427] width 89 height 21
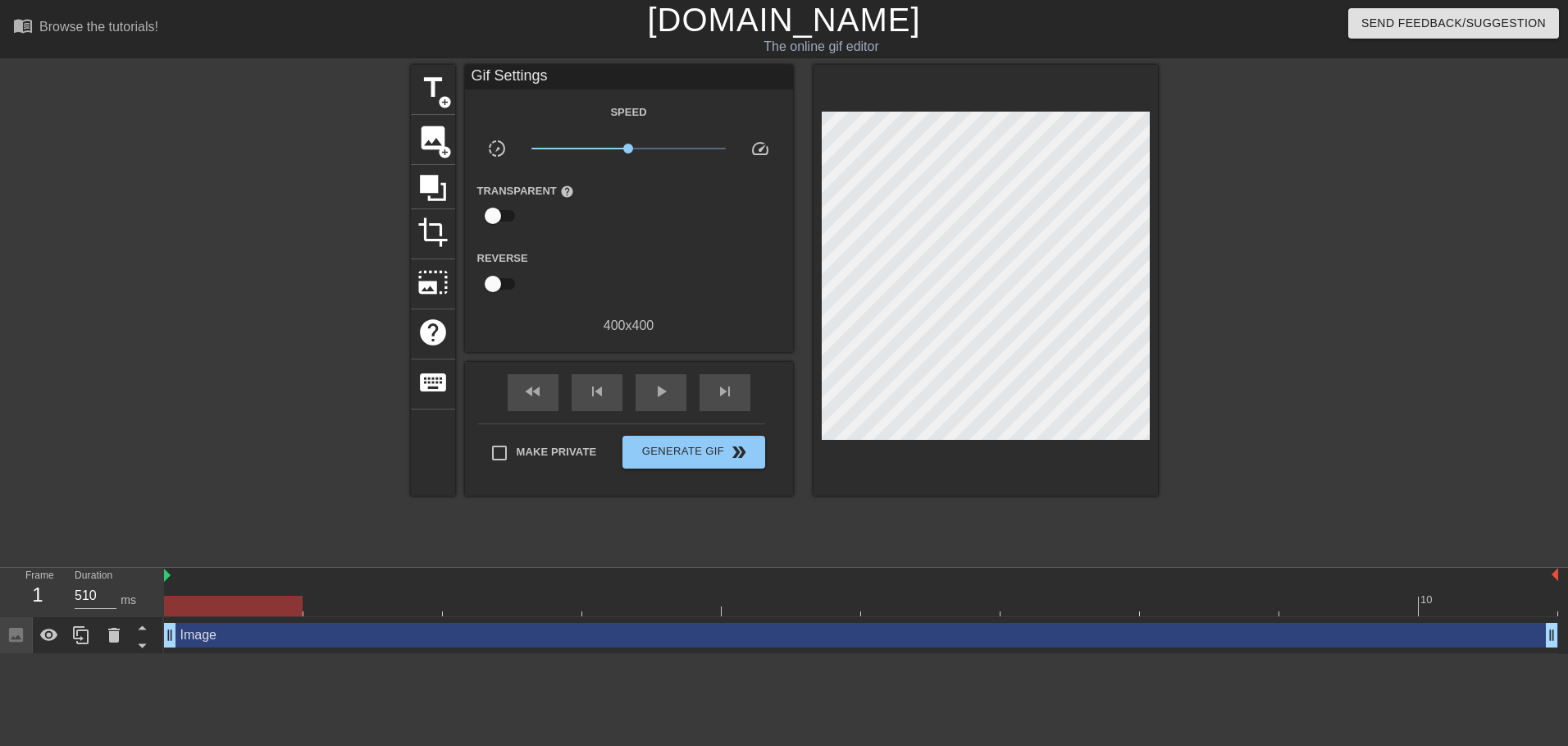
click at [673, 523] on div "title add_circle image add_circle crop photo_size_select_large help keyboard Gi…" at bounding box center [785, 310] width 747 height 492
click at [240, 654] on html "menu_book Browse the tutorials! [DOMAIN_NAME] The online gif editor Send Feedba…" at bounding box center [784, 327] width 1568 height 654
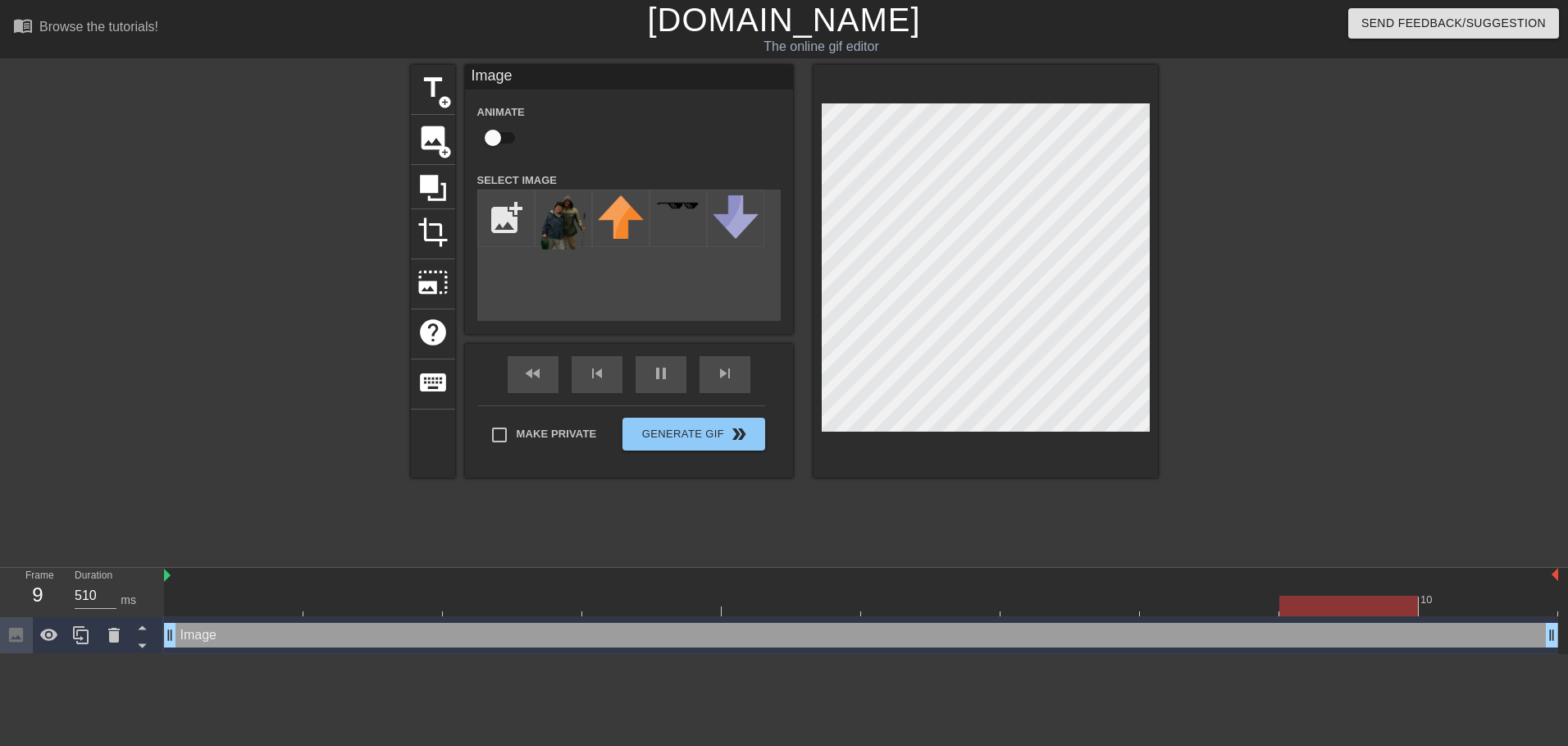
click at [1250, 338] on div at bounding box center [1301, 310] width 246 height 492
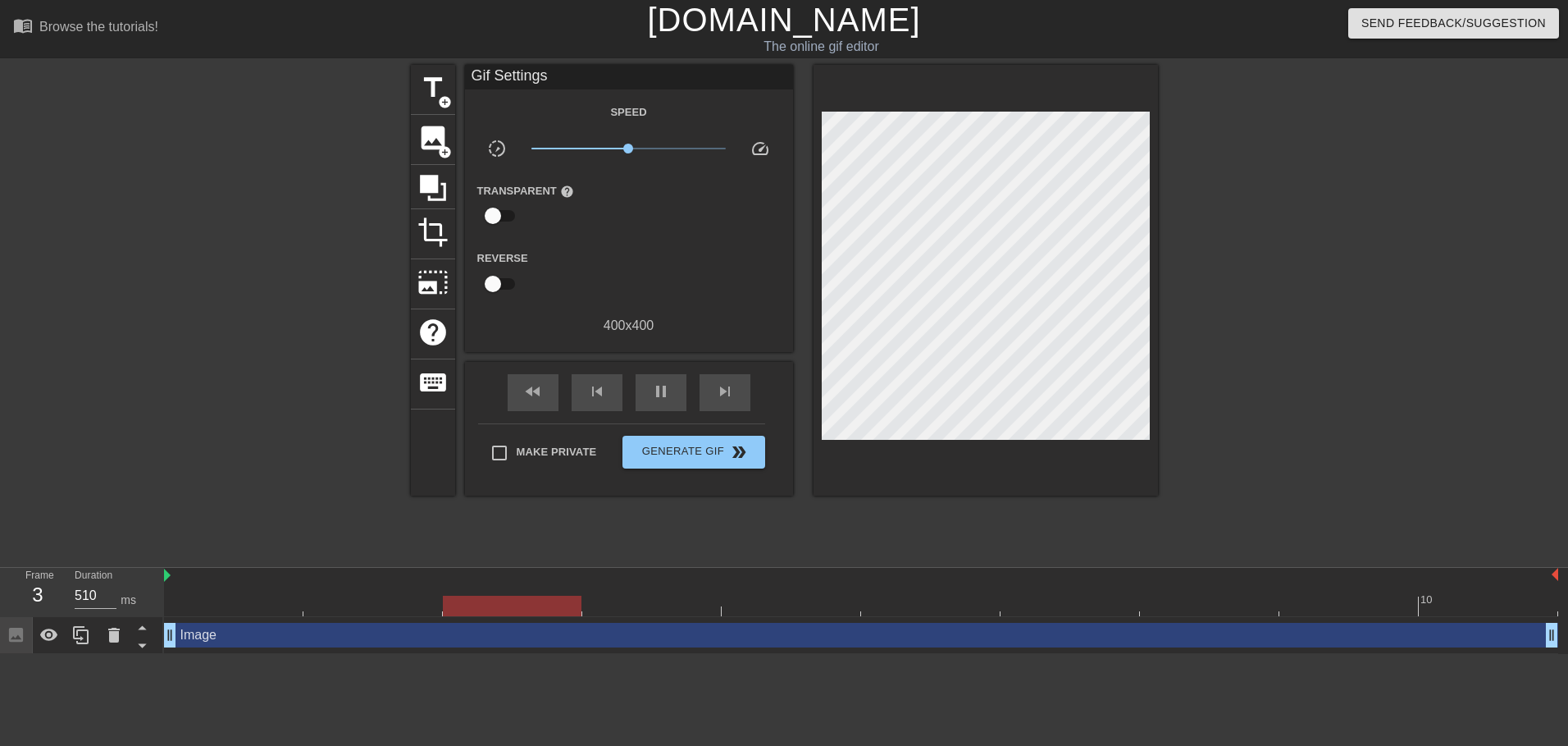
click at [1380, 306] on div at bounding box center [1301, 310] width 246 height 492
click at [1519, 348] on div "title add_circle image add_circle crop photo_size_select_large help keyboard Gi…" at bounding box center [784, 310] width 1568 height 492
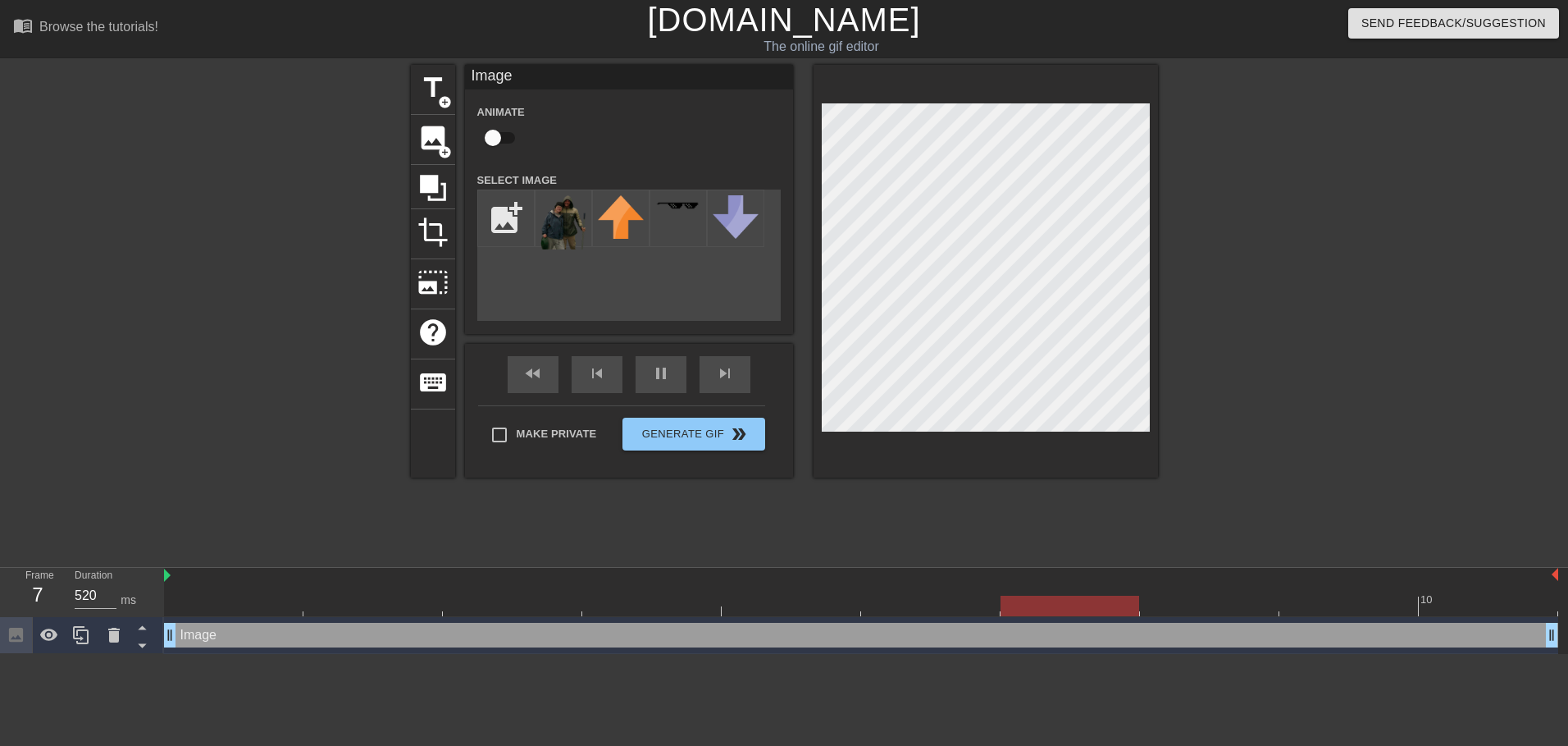
click at [1402, 328] on div at bounding box center [1301, 310] width 246 height 492
click at [1302, 320] on div at bounding box center [1301, 310] width 246 height 492
type input "510"
click at [1269, 422] on div at bounding box center [1301, 310] width 246 height 492
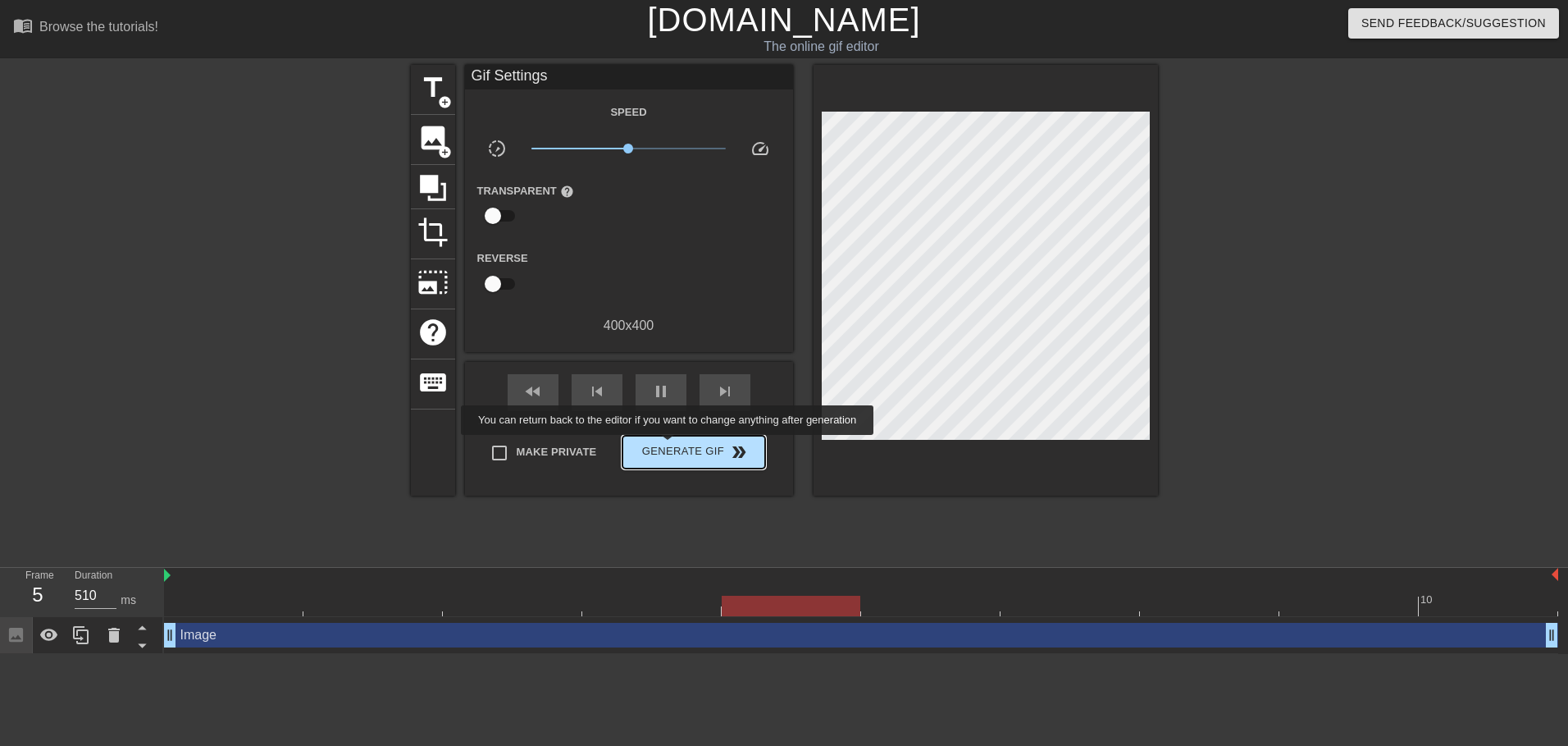
click at [675, 445] on span "Generate Gif double_arrow" at bounding box center [693, 452] width 128 height 20
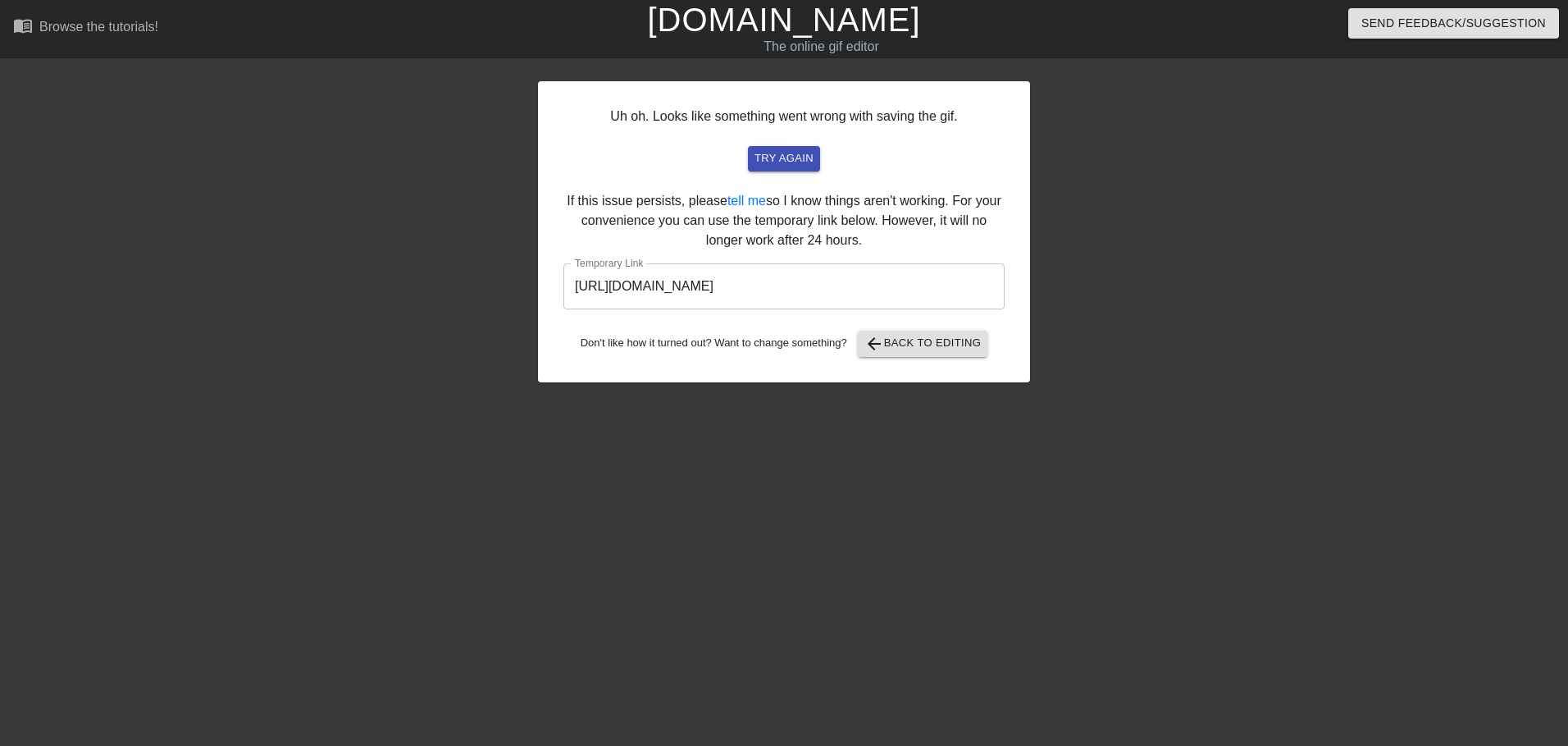
click at [815, 284] on input "[URL][DOMAIN_NAME]" at bounding box center [784, 286] width 441 height 46
